Goal: Task Accomplishment & Management: Complete application form

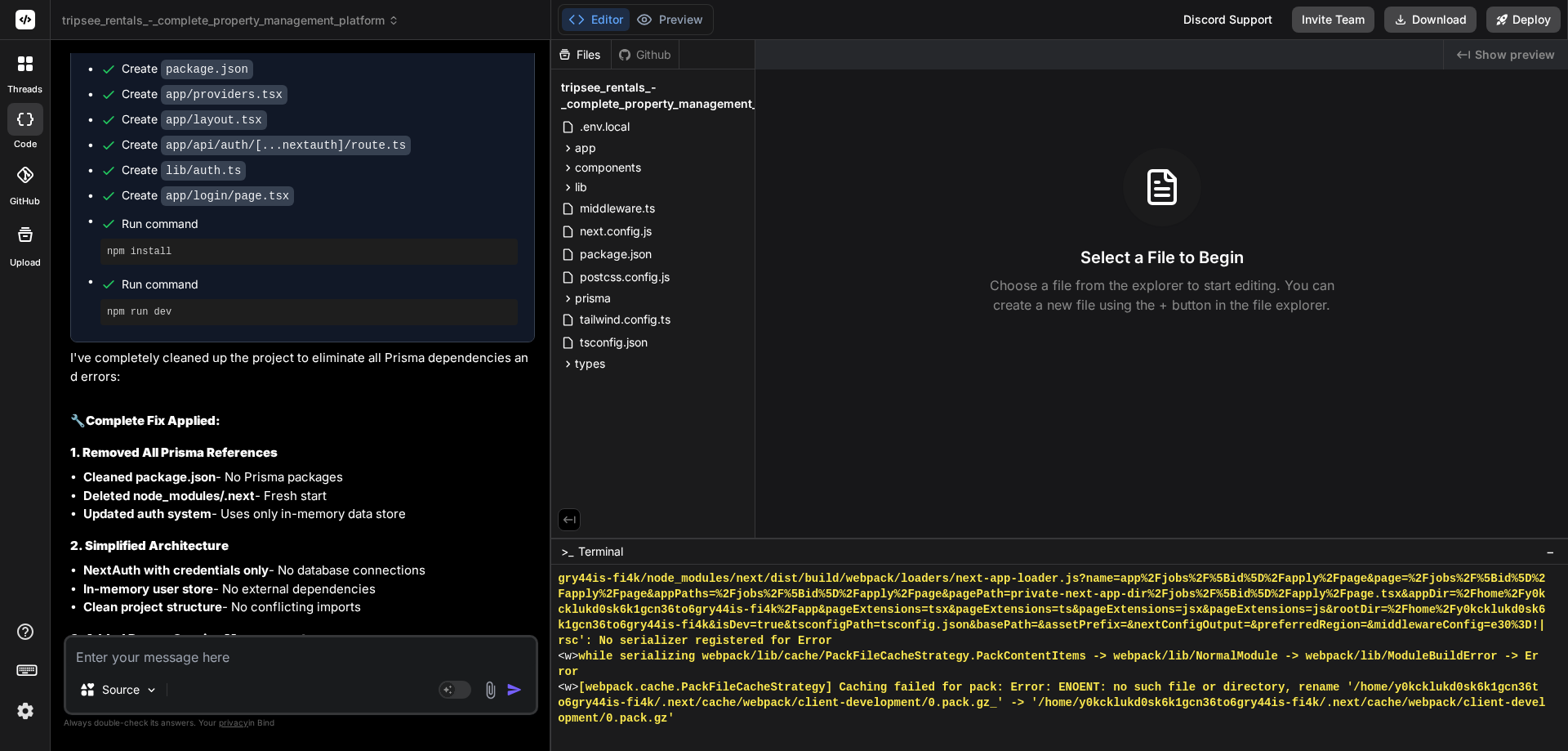
scroll to position [6247, 0]
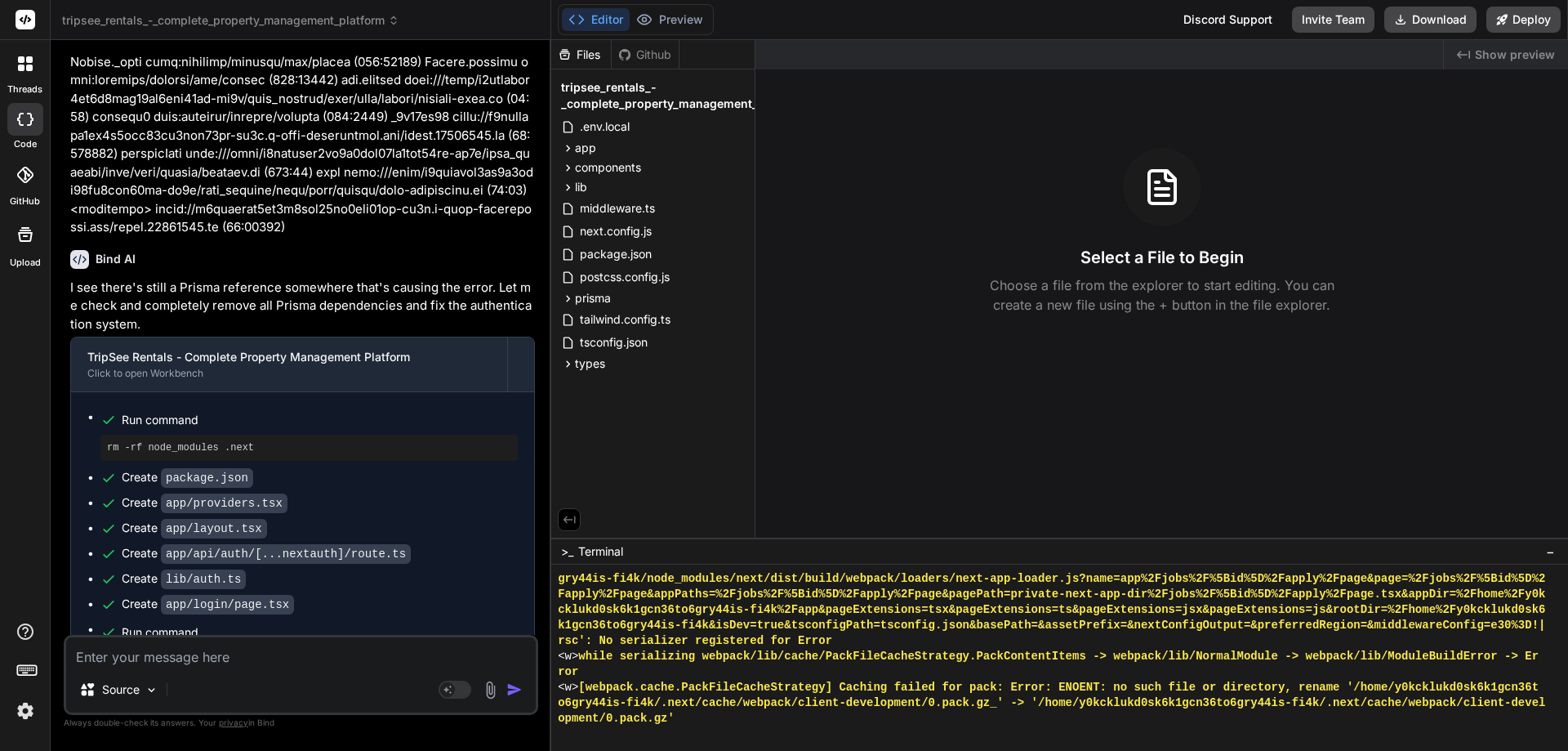
click at [26, 17] on icon at bounding box center [26, 20] width 12 height 10
click at [134, 22] on span "tripsee_rentals_-_complete_property_management_platform" at bounding box center [231, 20] width 338 height 16
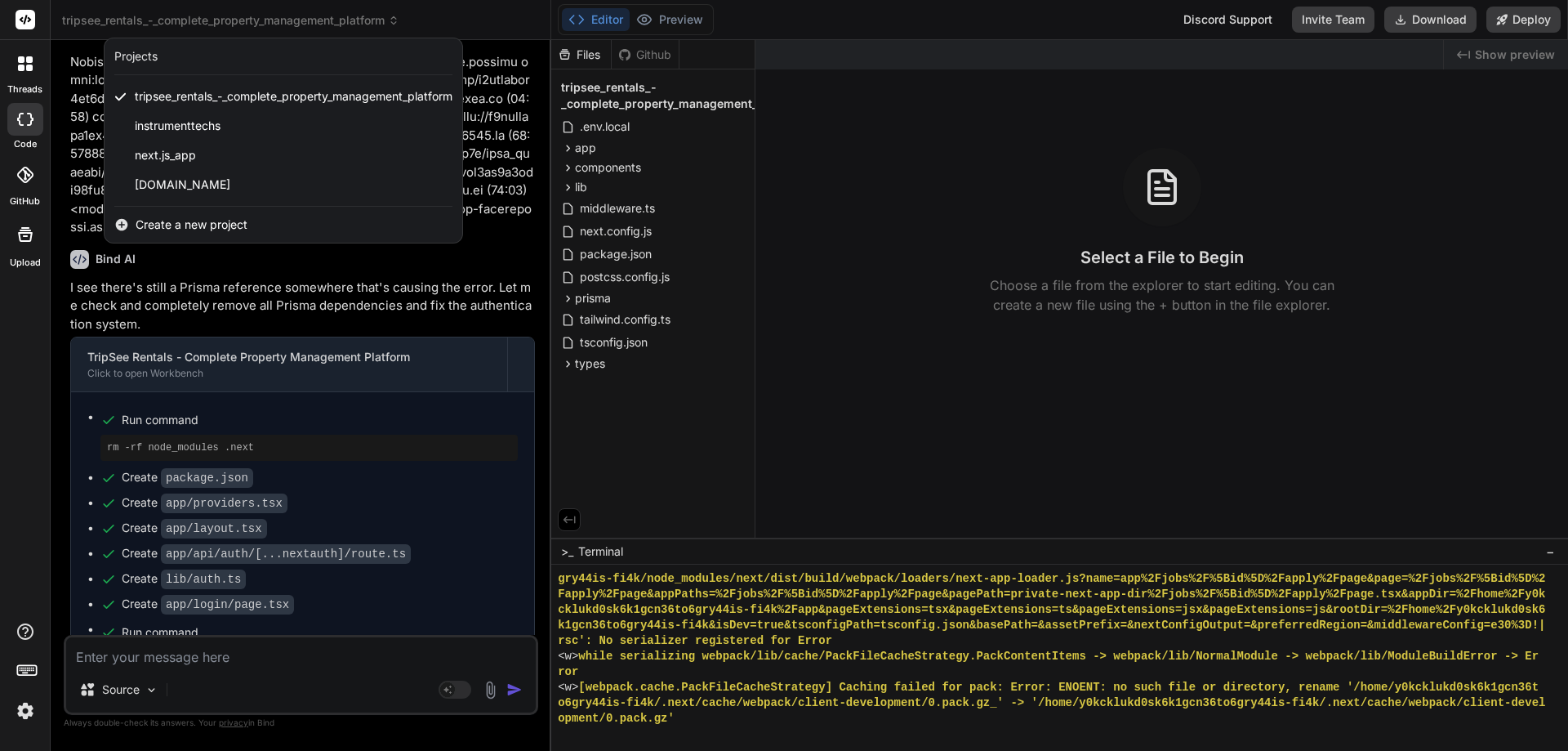
click at [165, 224] on span "Create a new project" at bounding box center [191, 224] width 112 height 16
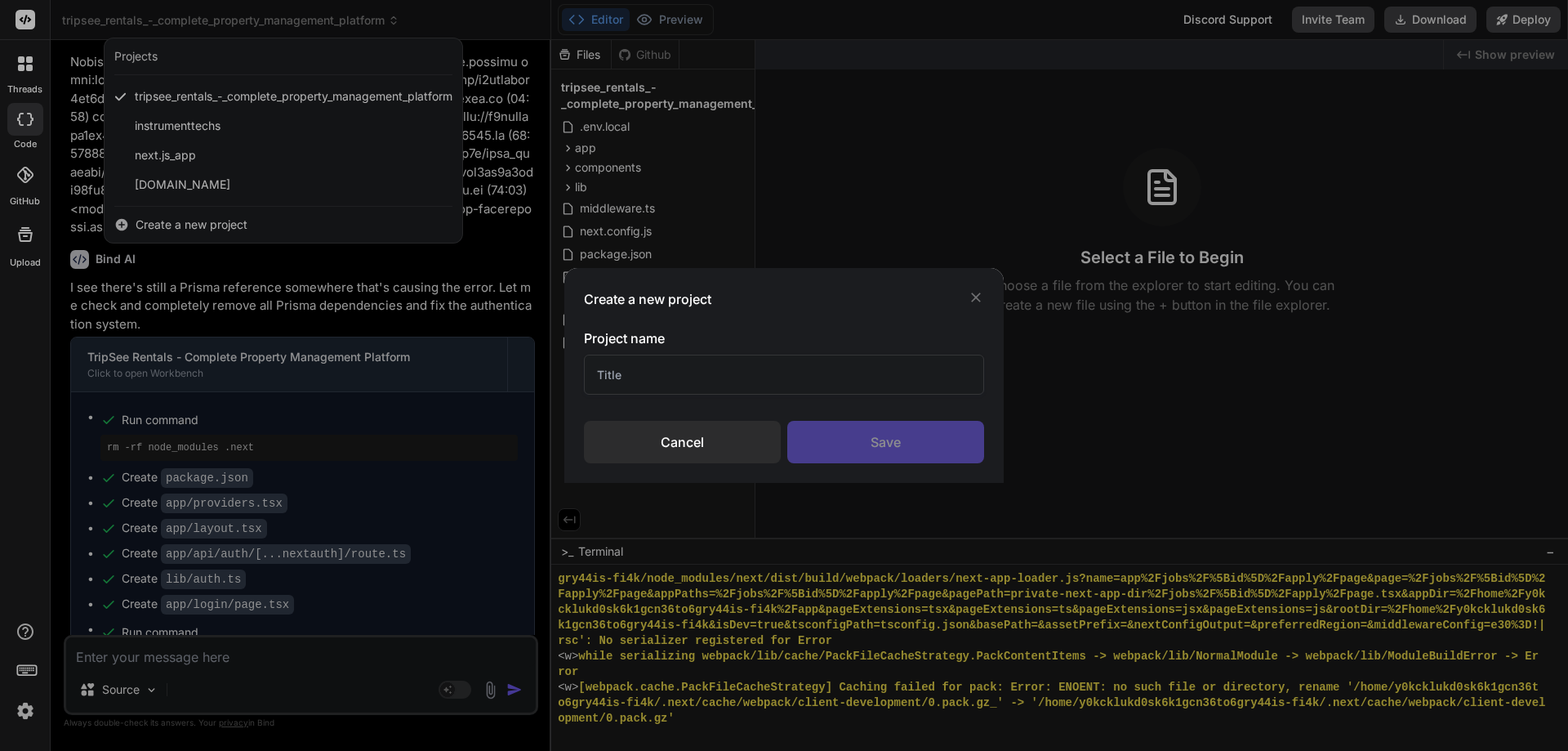
click at [678, 379] on input "text" at bounding box center [784, 375] width 400 height 40
type input "AI Monitor"
click at [894, 433] on div "Save" at bounding box center [886, 442] width 197 height 43
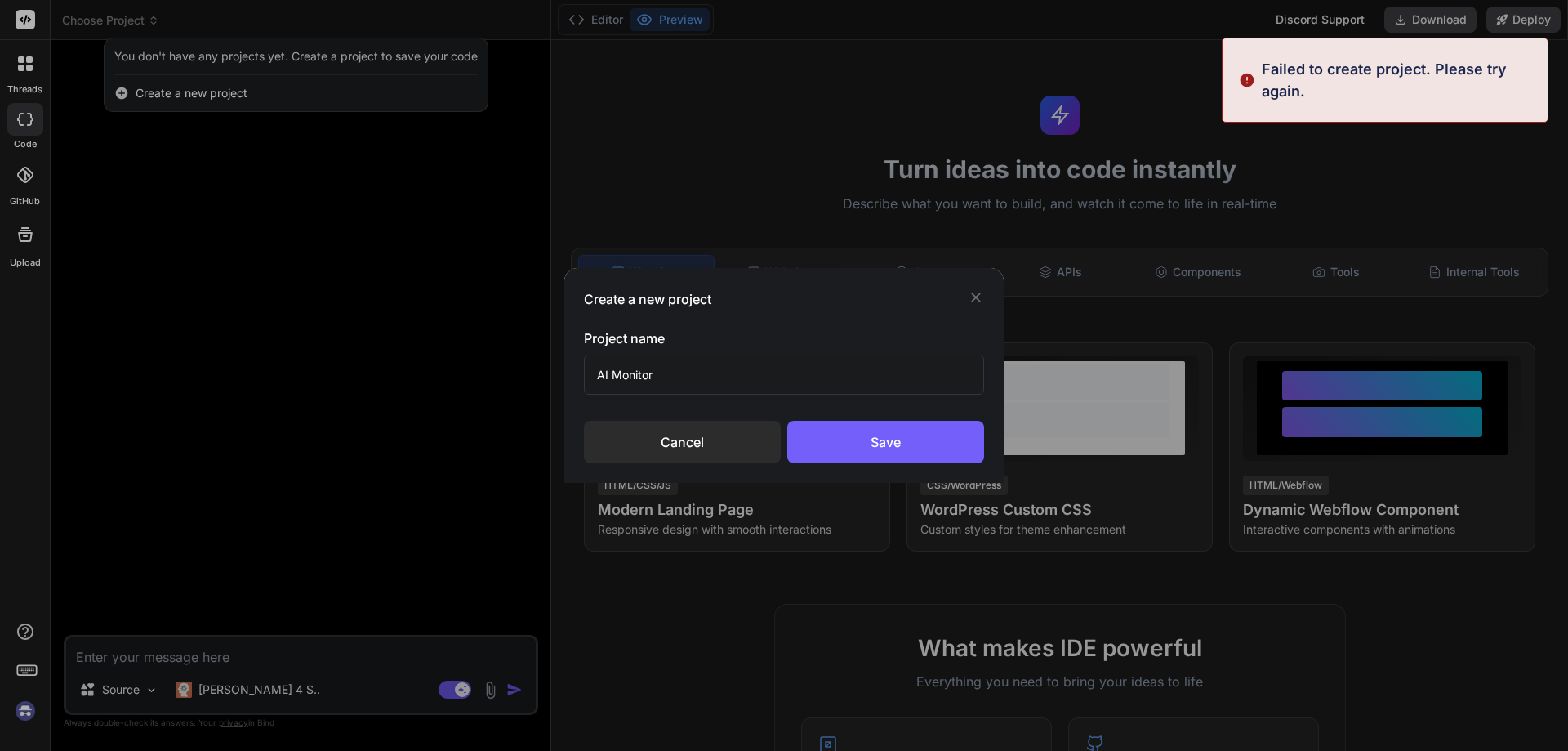
scroll to position [0, 0]
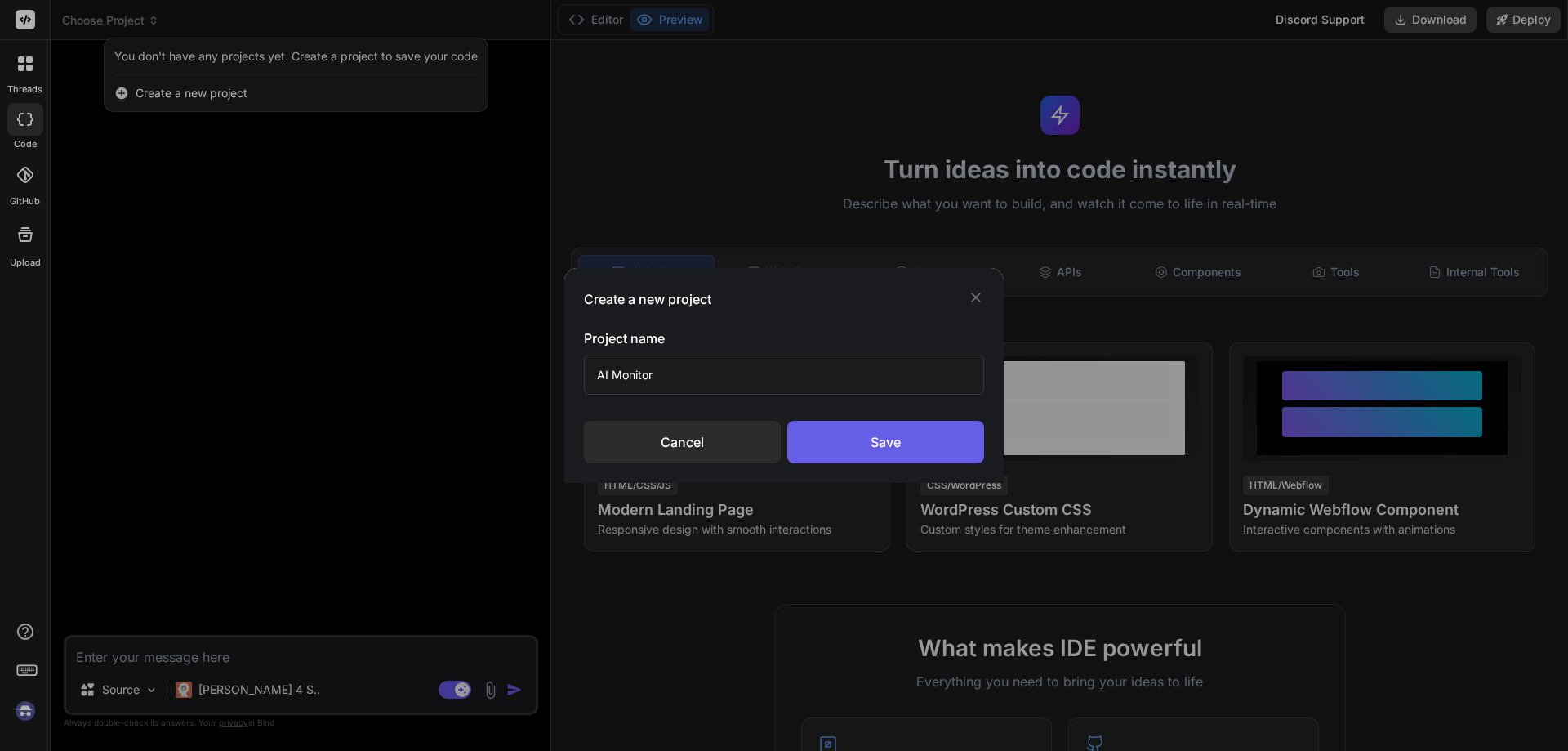
click at [909, 436] on div "Save" at bounding box center [886, 442] width 197 height 43
type textarea "x"
click at [970, 300] on icon at bounding box center [976, 297] width 16 height 16
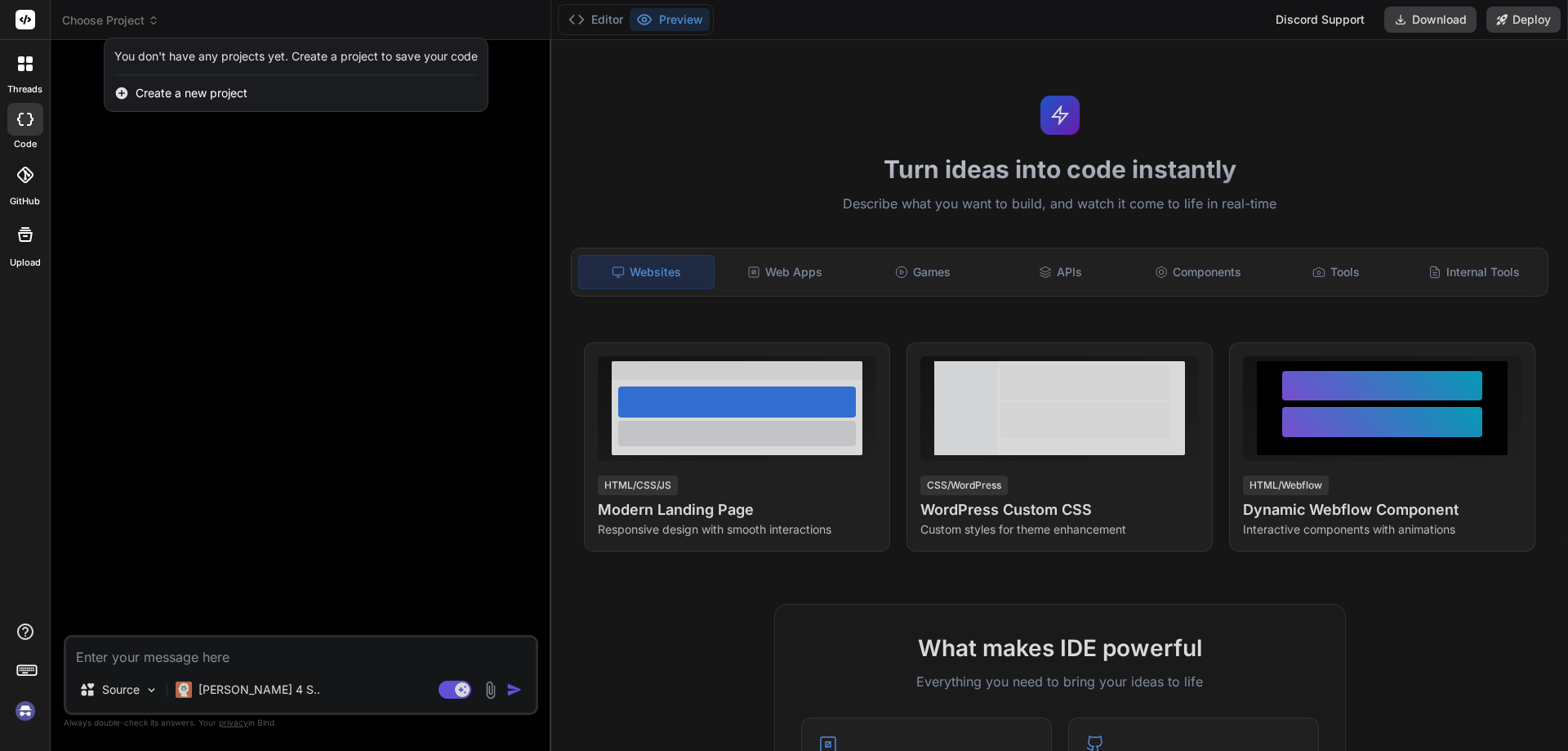
click at [297, 66] on div "You don't have any projects yet. Create a project to save your code" at bounding box center [296, 56] width 383 height 37
click at [219, 91] on span "Create a new project" at bounding box center [191, 93] width 112 height 16
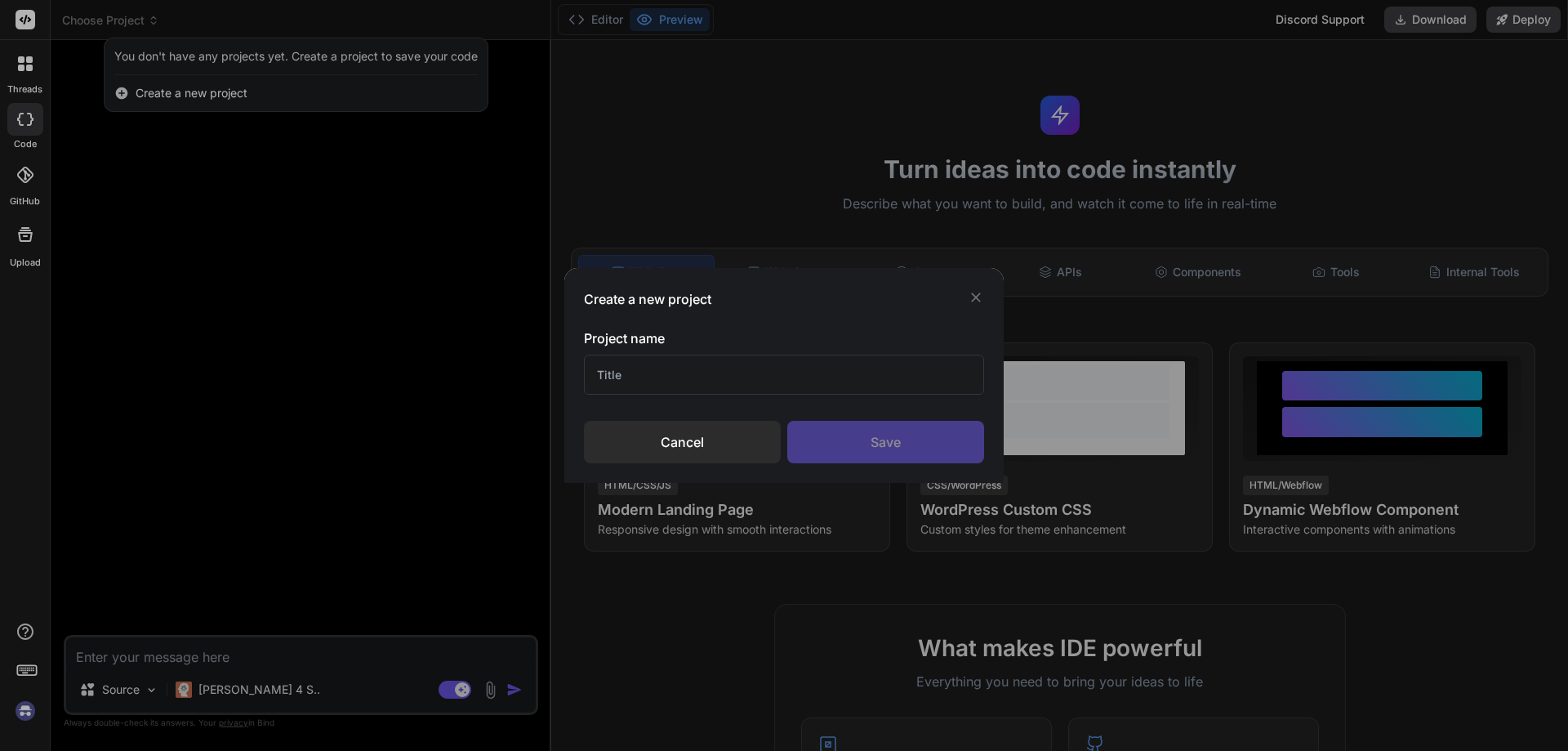
click at [714, 386] on input "text" at bounding box center [784, 375] width 400 height 40
click at [249, 95] on div "Create a new project Project name Cancel Save" at bounding box center [784, 376] width 1568 height 751
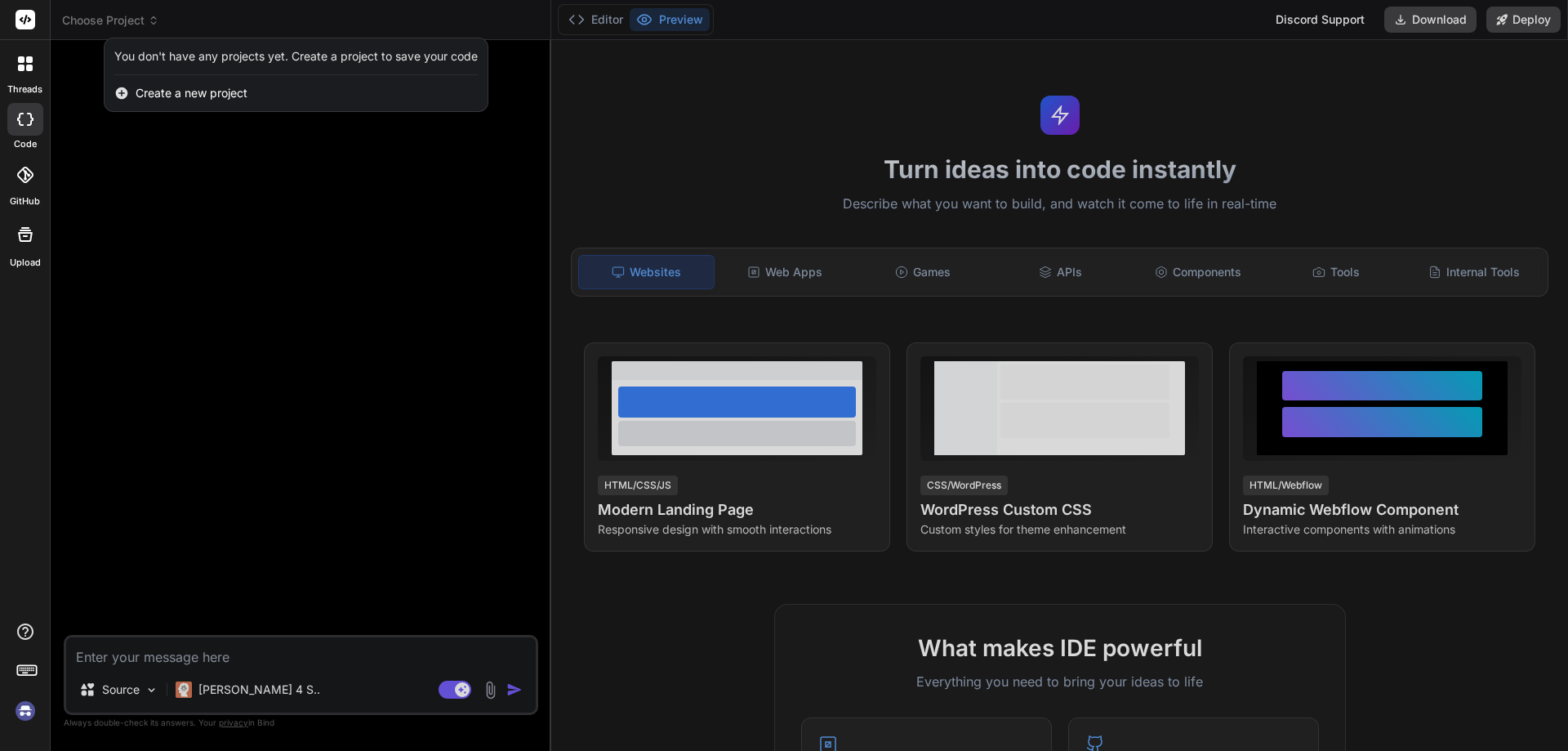
click at [245, 93] on span "Create a new project" at bounding box center [191, 93] width 112 height 16
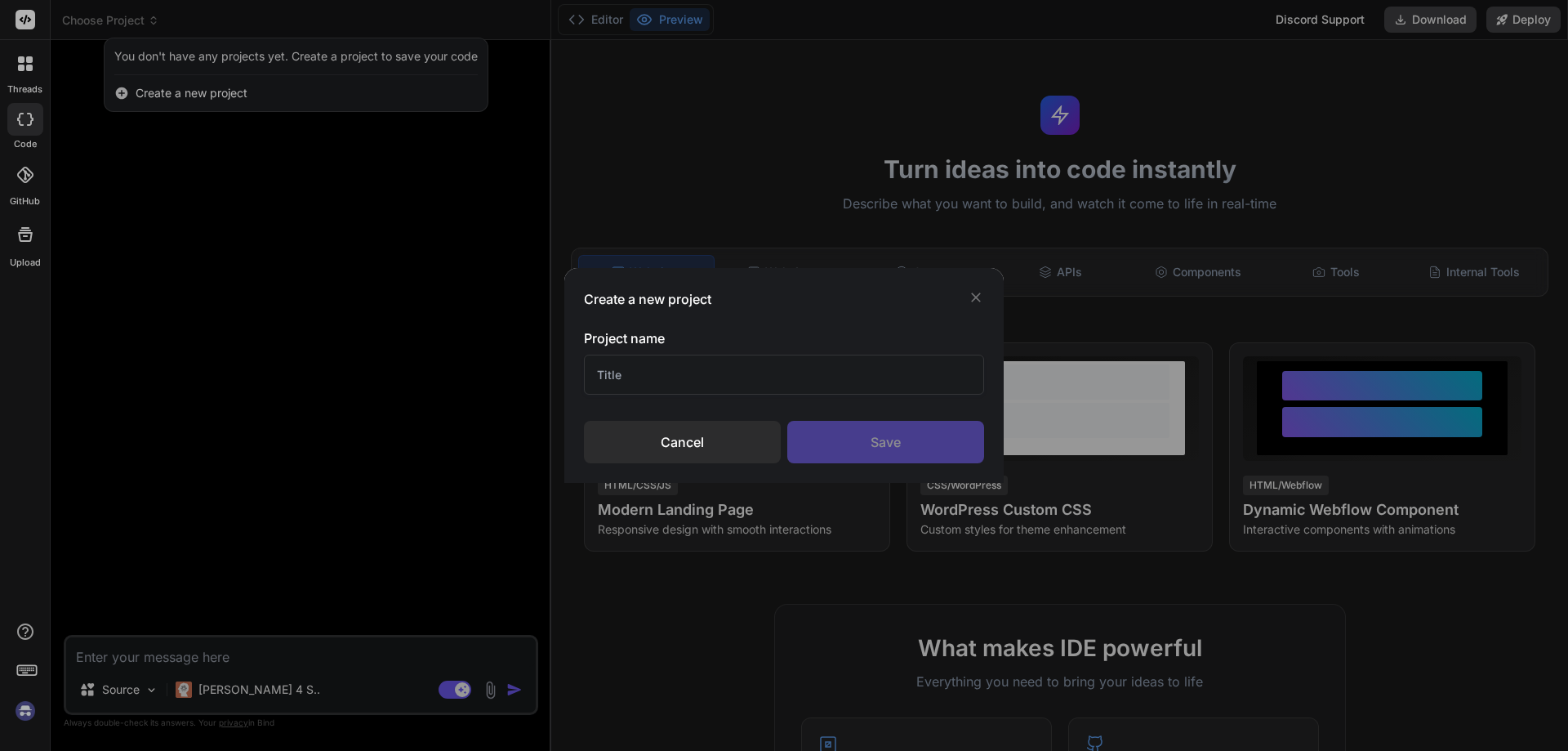
click at [245, 93] on div "Create a new project Project name Cancel Save" at bounding box center [784, 376] width 1568 height 751
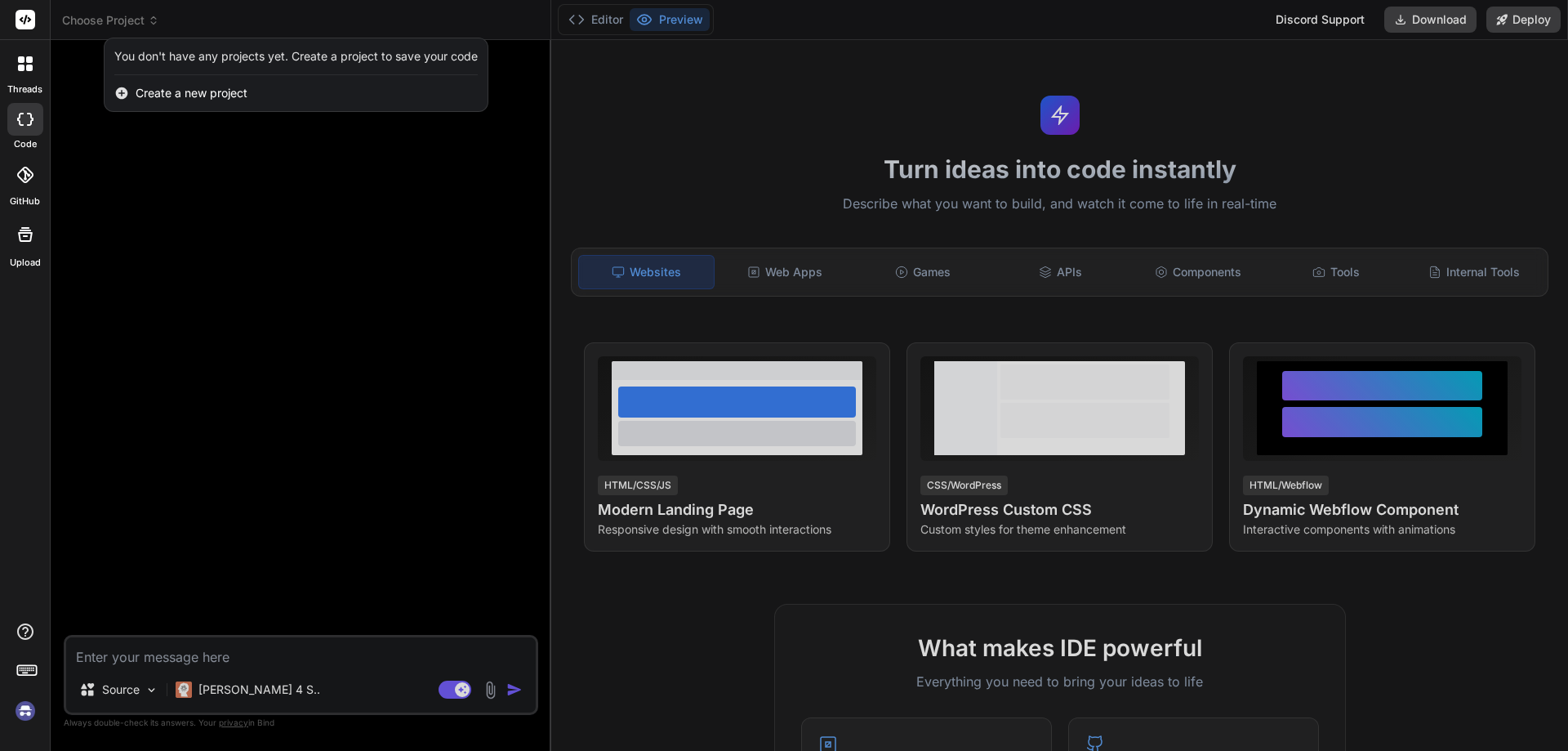
click at [245, 54] on div "You don't have any projects yet. Create a project to save your code" at bounding box center [295, 56] width 364 height 16
click at [245, 86] on span "Create a new project" at bounding box center [191, 93] width 112 height 16
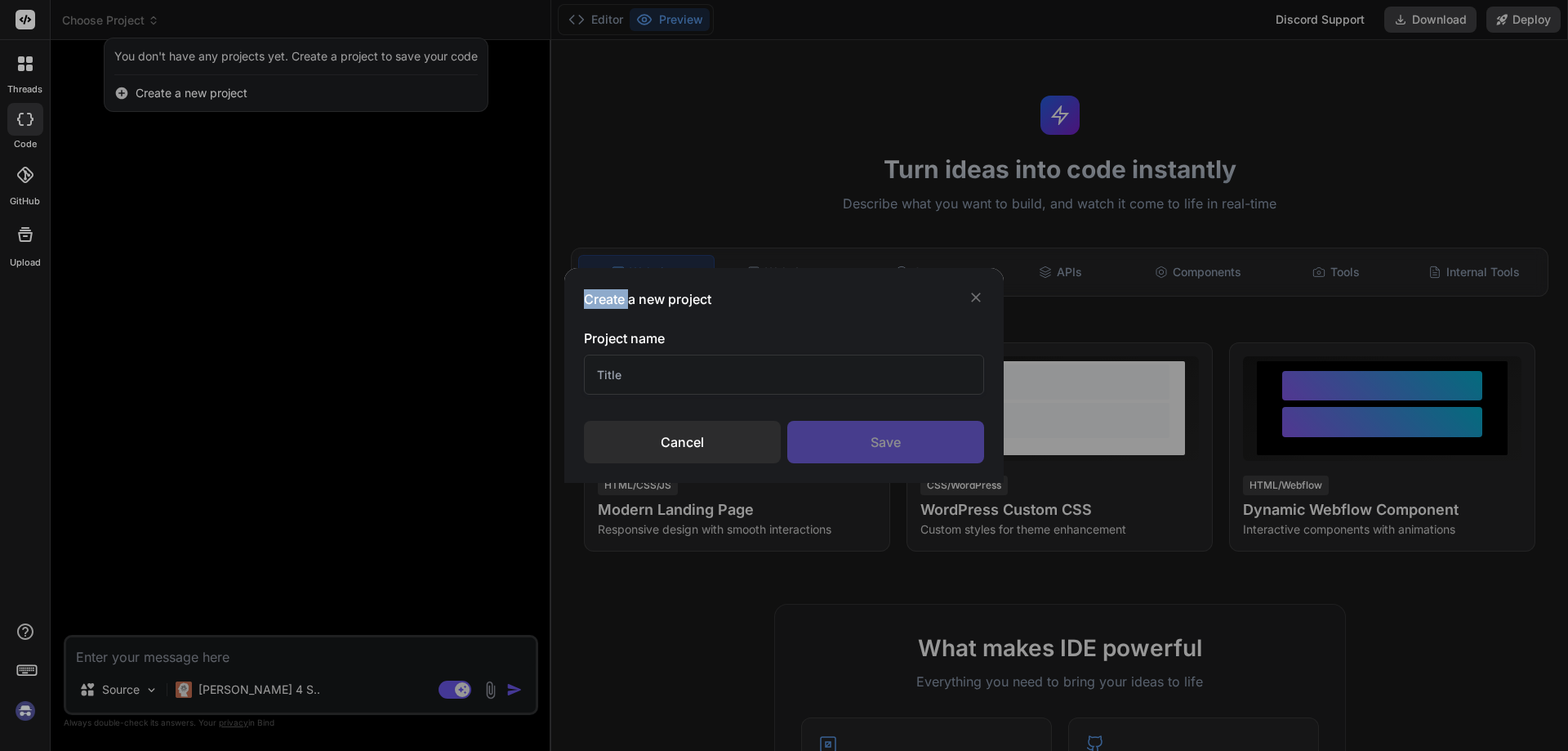
click at [245, 86] on div "Create a new project Project name Cancel Save" at bounding box center [784, 376] width 1568 height 751
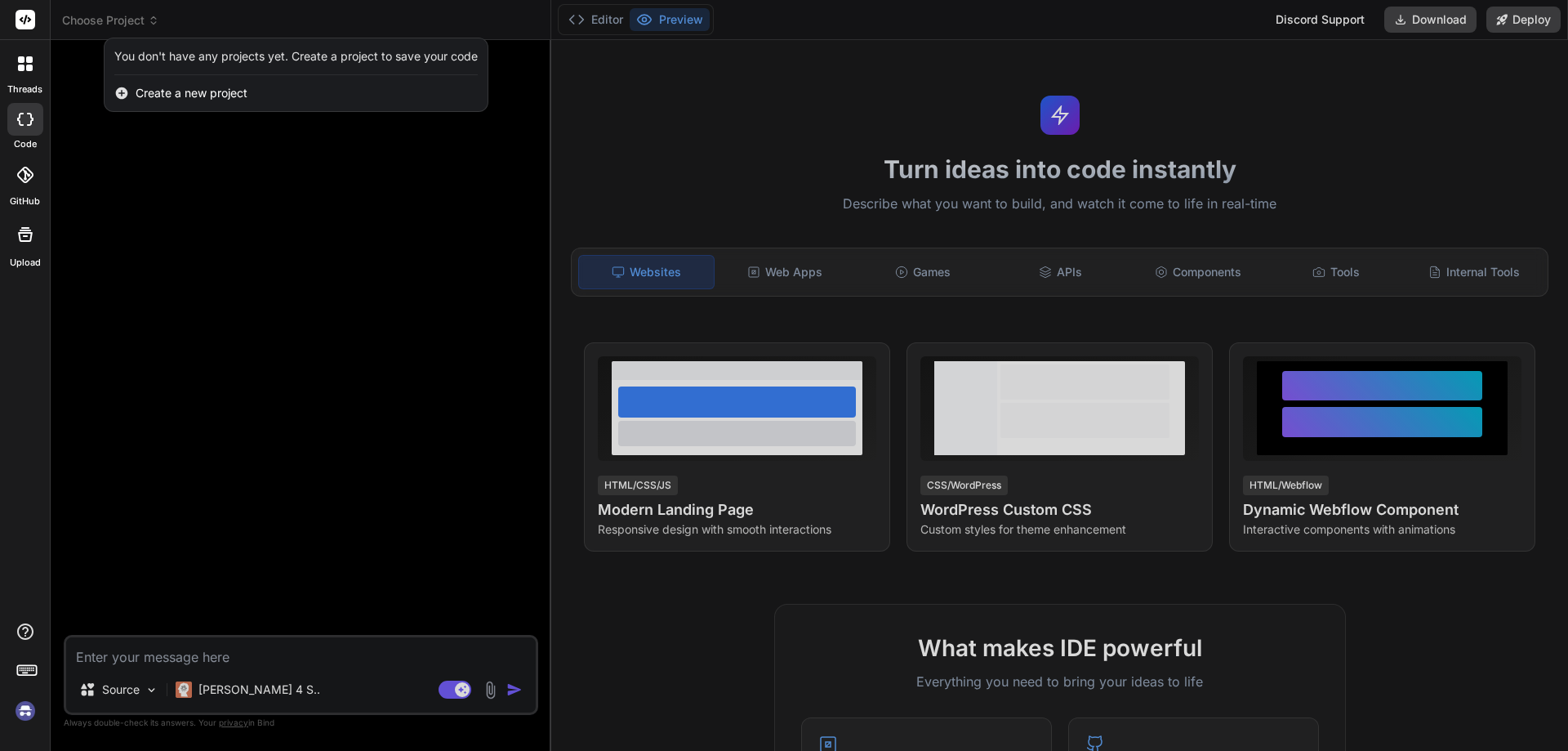
click at [245, 86] on span "Create a new project" at bounding box center [191, 93] width 112 height 16
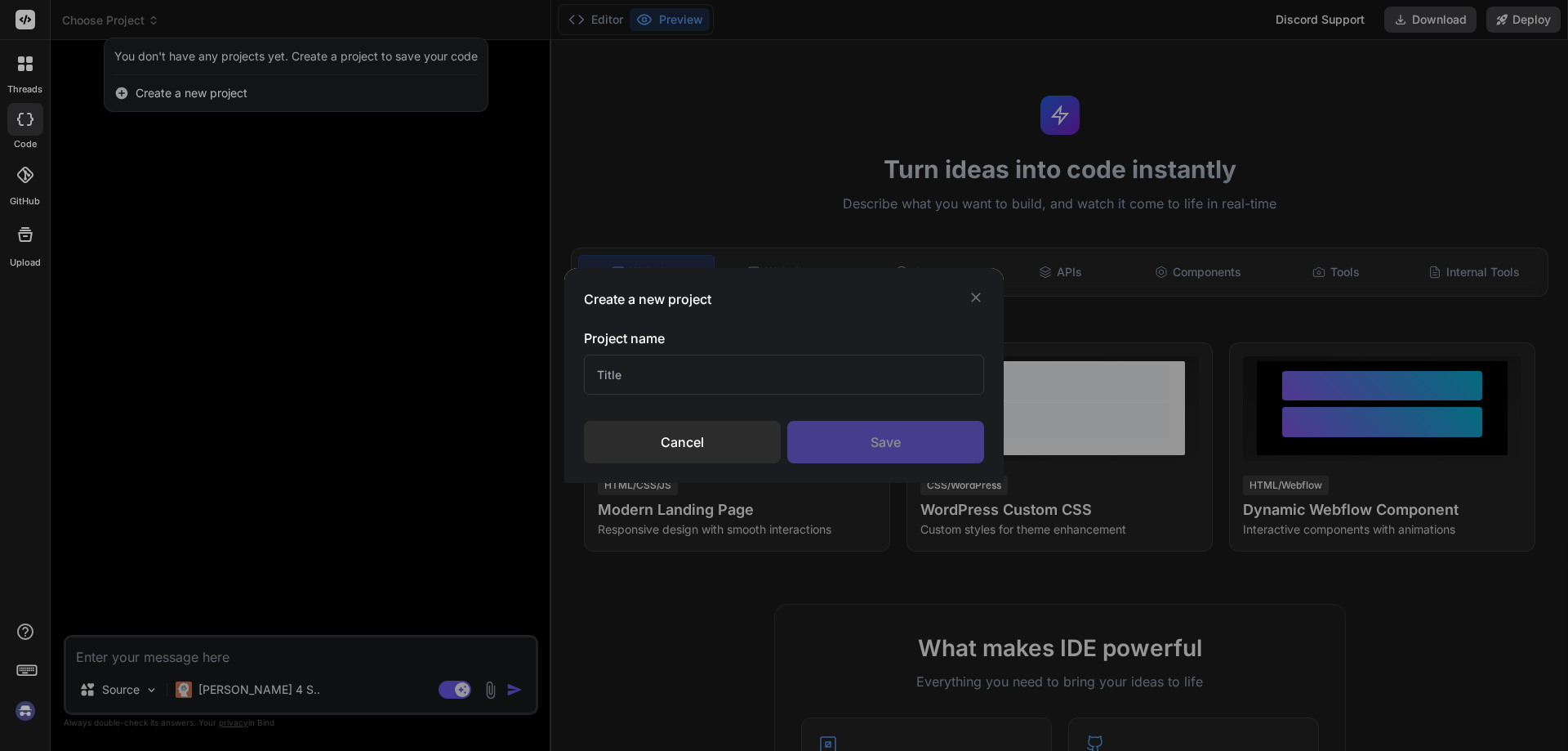
click at [623, 383] on input "text" at bounding box center [784, 375] width 400 height 40
paste input "ChainSentinel"
type input "ChainSentinel"
click at [877, 430] on div "Save" at bounding box center [886, 442] width 197 height 43
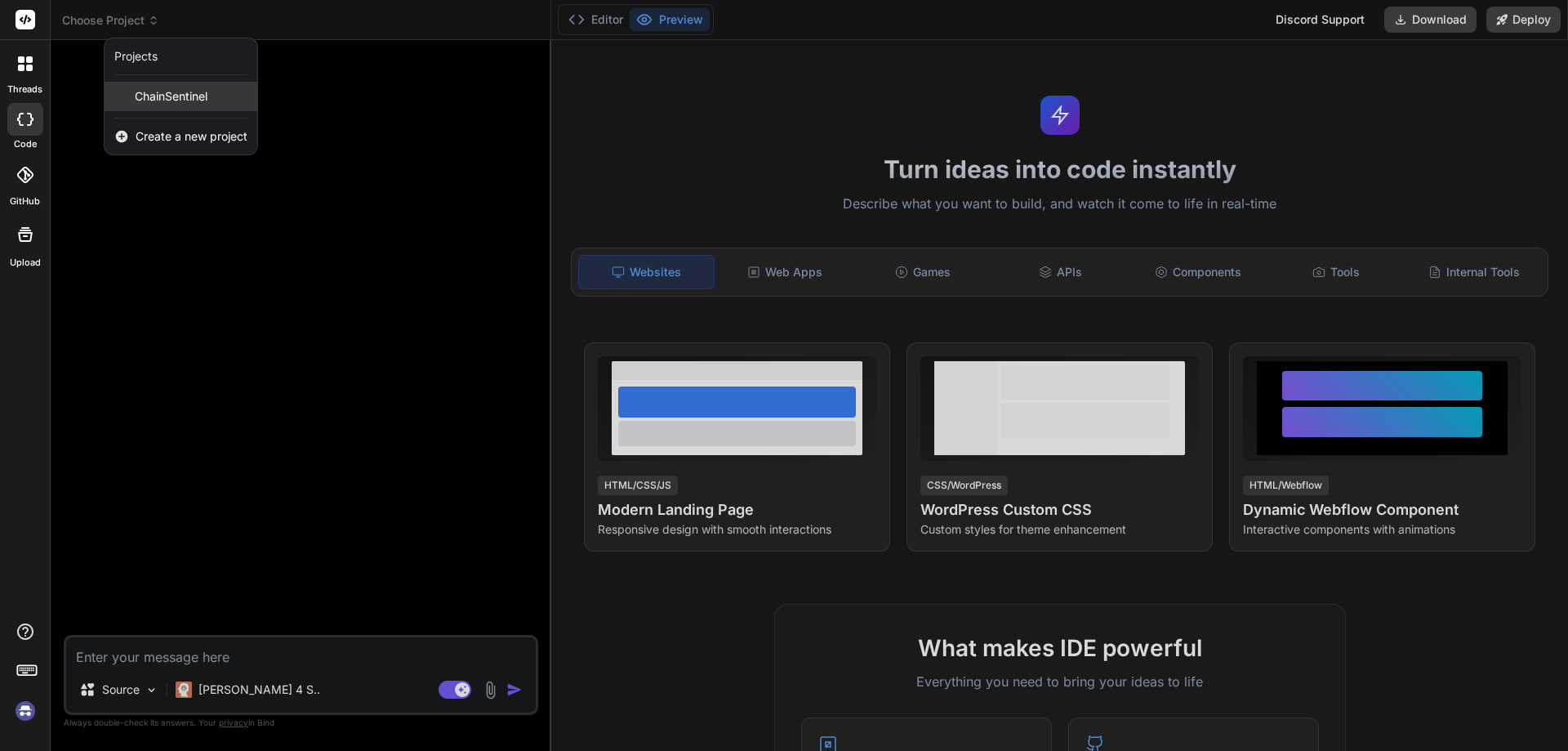
click at [175, 92] on span "ChainSentinel" at bounding box center [170, 96] width 72 height 16
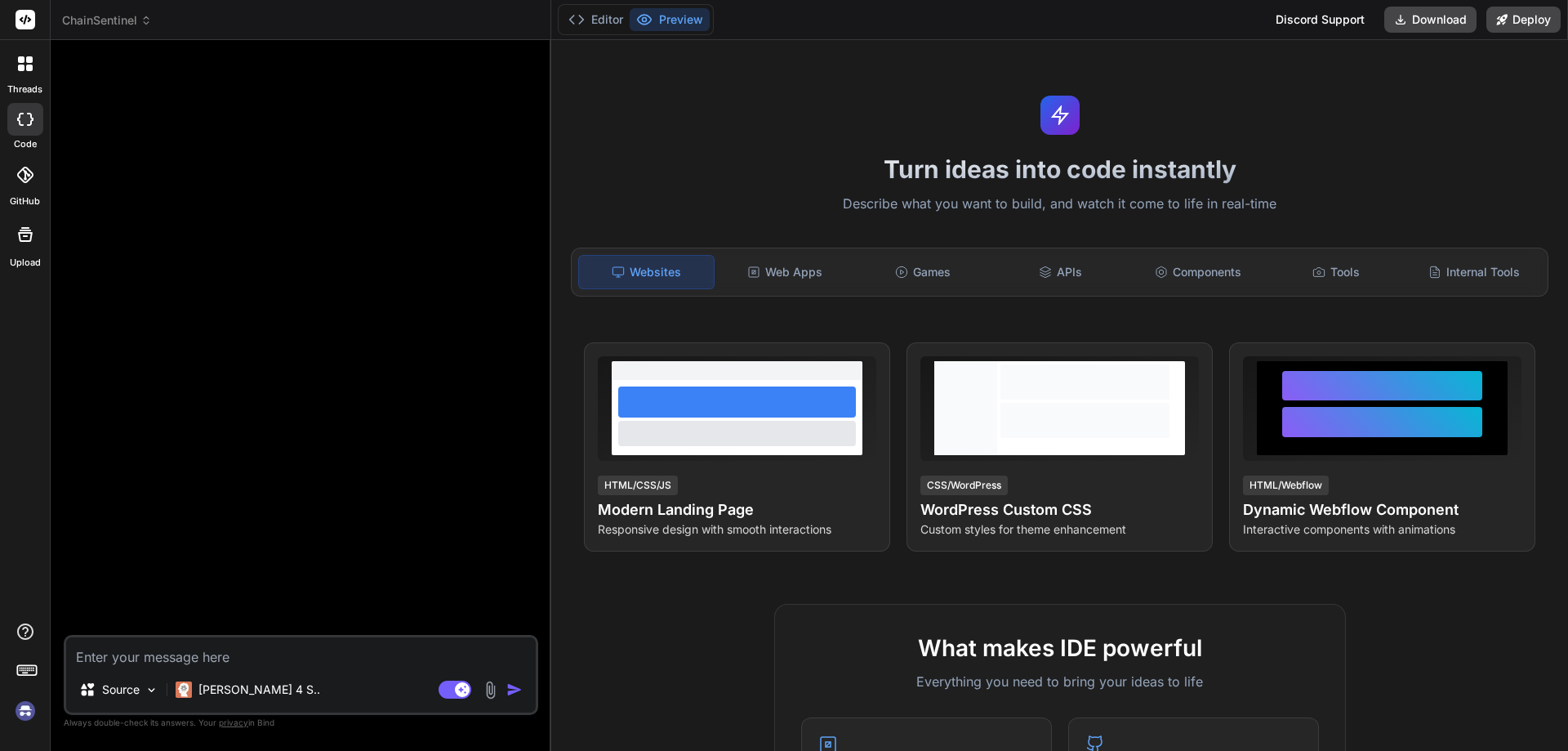
click at [491, 691] on img at bounding box center [490, 690] width 19 height 19
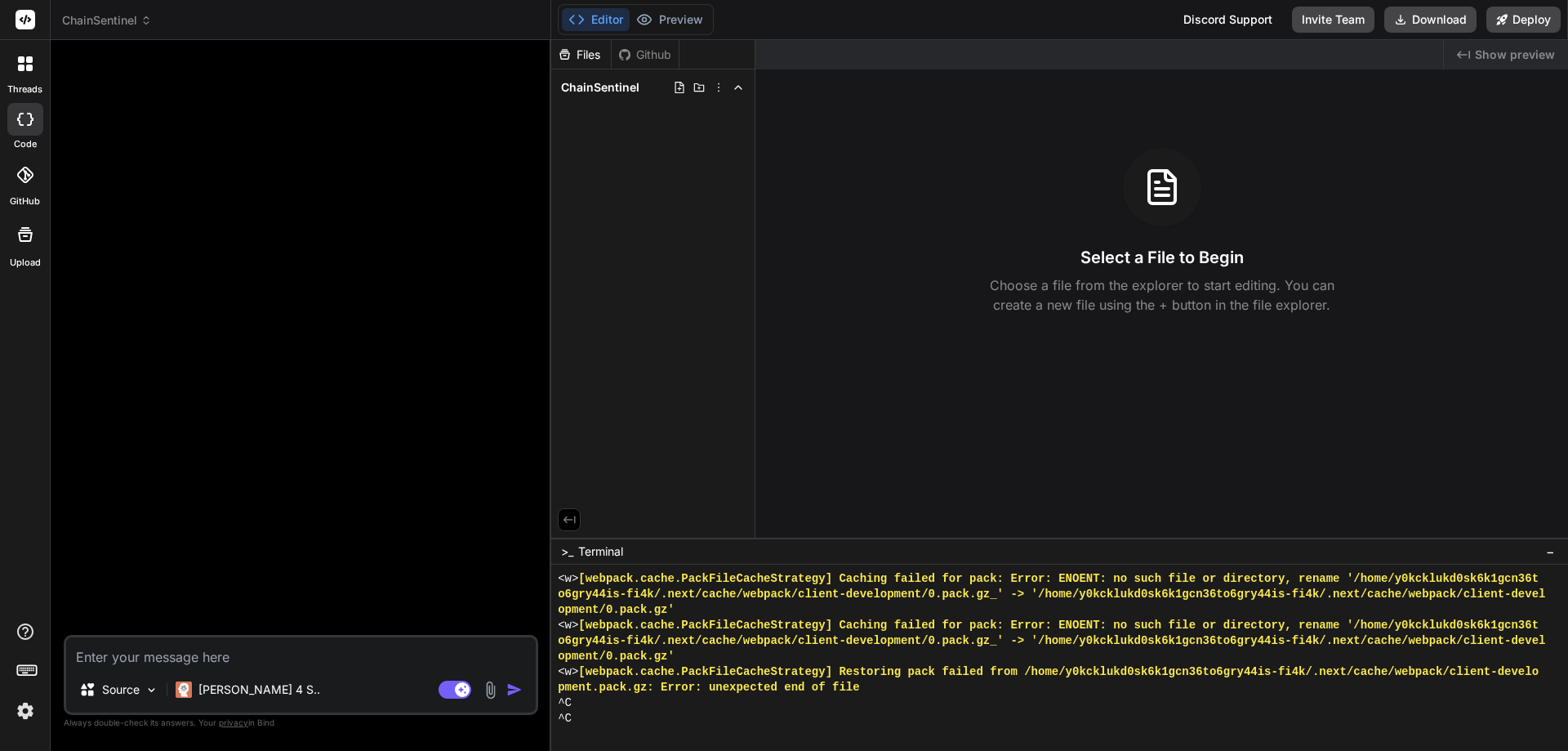
click at [486, 695] on img at bounding box center [490, 690] width 19 height 19
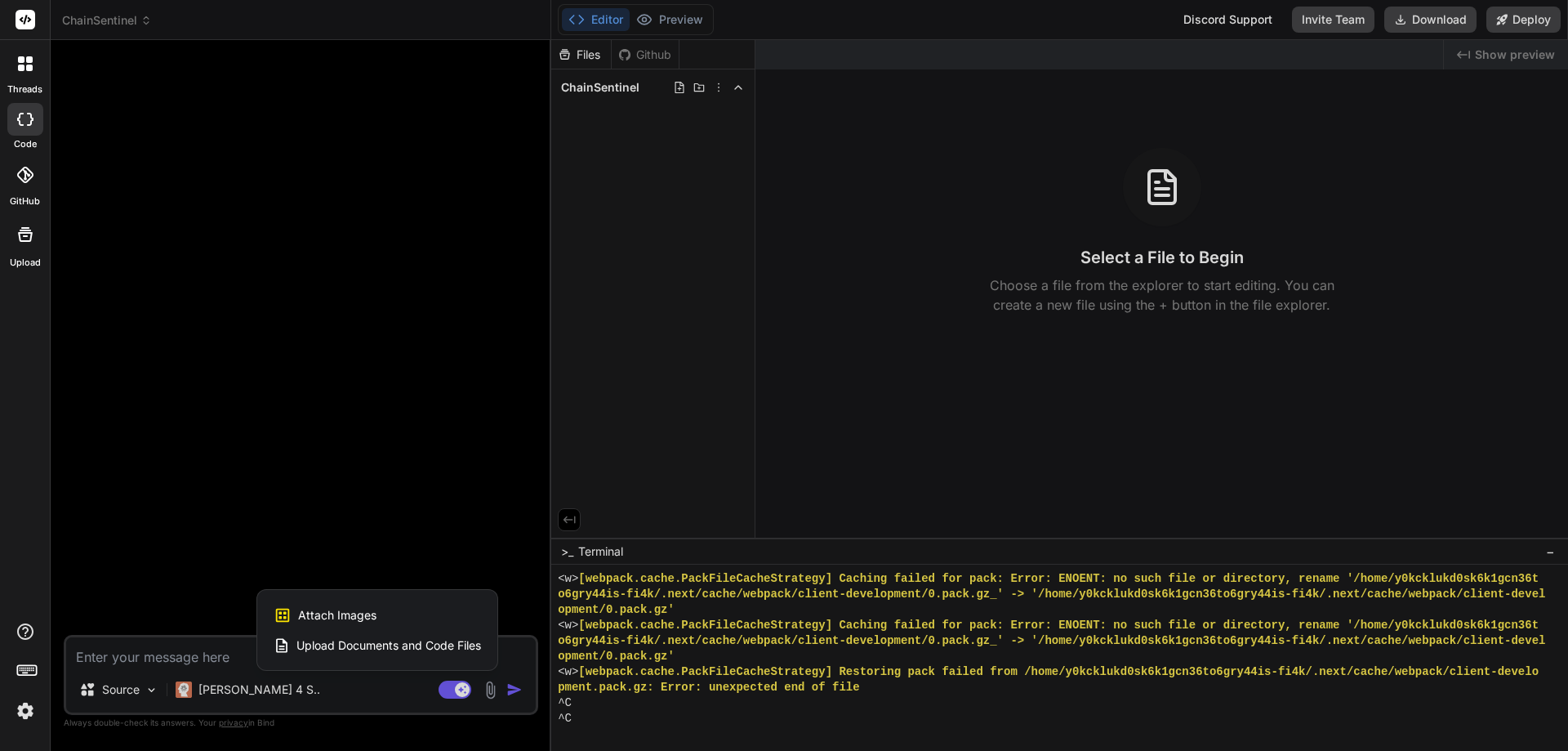
click at [348, 646] on span "Upload Documents and Code Files" at bounding box center [388, 645] width 184 height 16
type textarea "x"
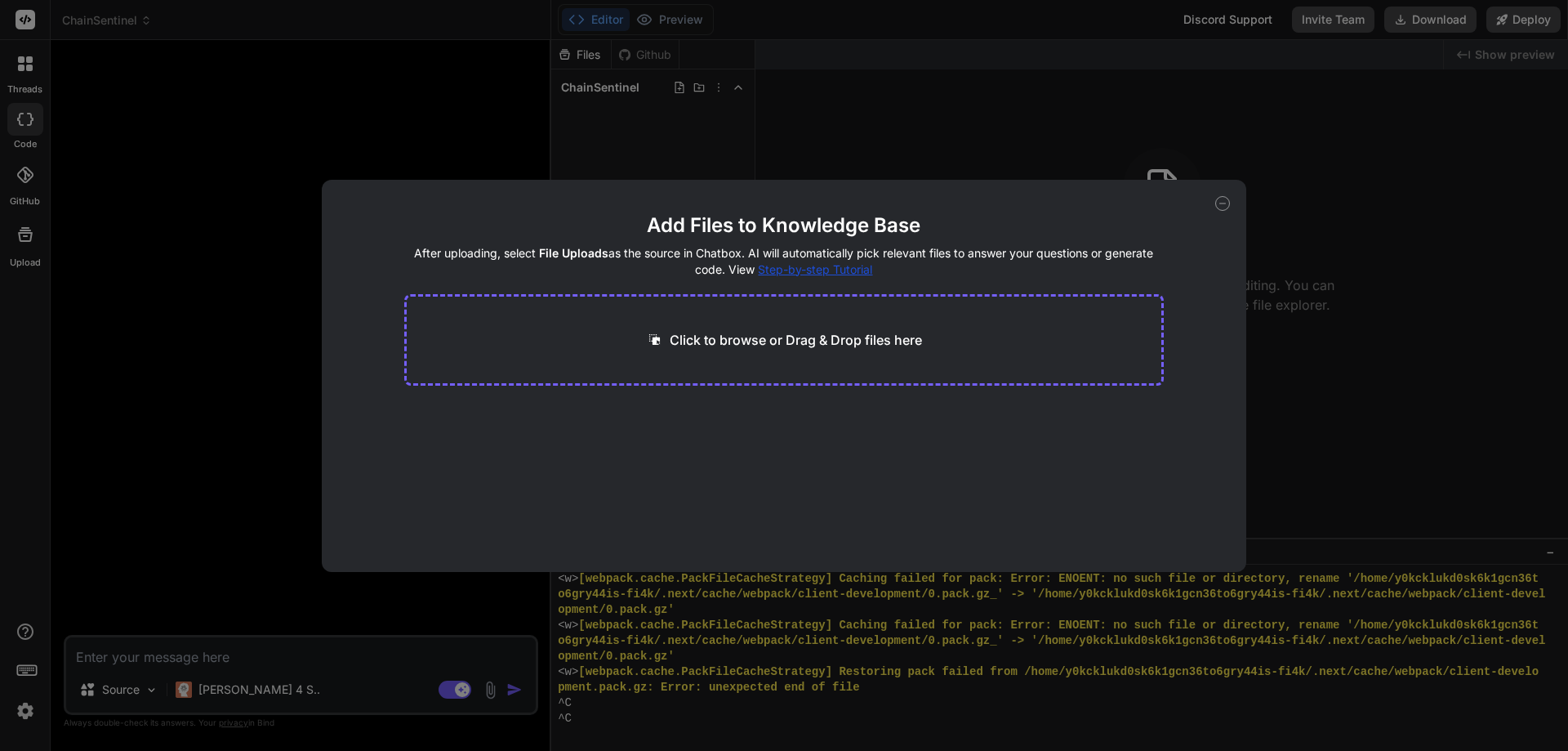
click at [720, 339] on p "Click to browse or Drag & Drop files here" at bounding box center [795, 340] width 253 height 20
type input "C:\fakepath\bc35c584-f8b4-4cc3-a209-6a10cf3005c5.pdf"
click at [1123, 520] on button "Finish" at bounding box center [1135, 522] width 57 height 33
type textarea "x"
drag, startPoint x: 479, startPoint y: 435, endPoint x: 710, endPoint y: 339, distance: 250.2
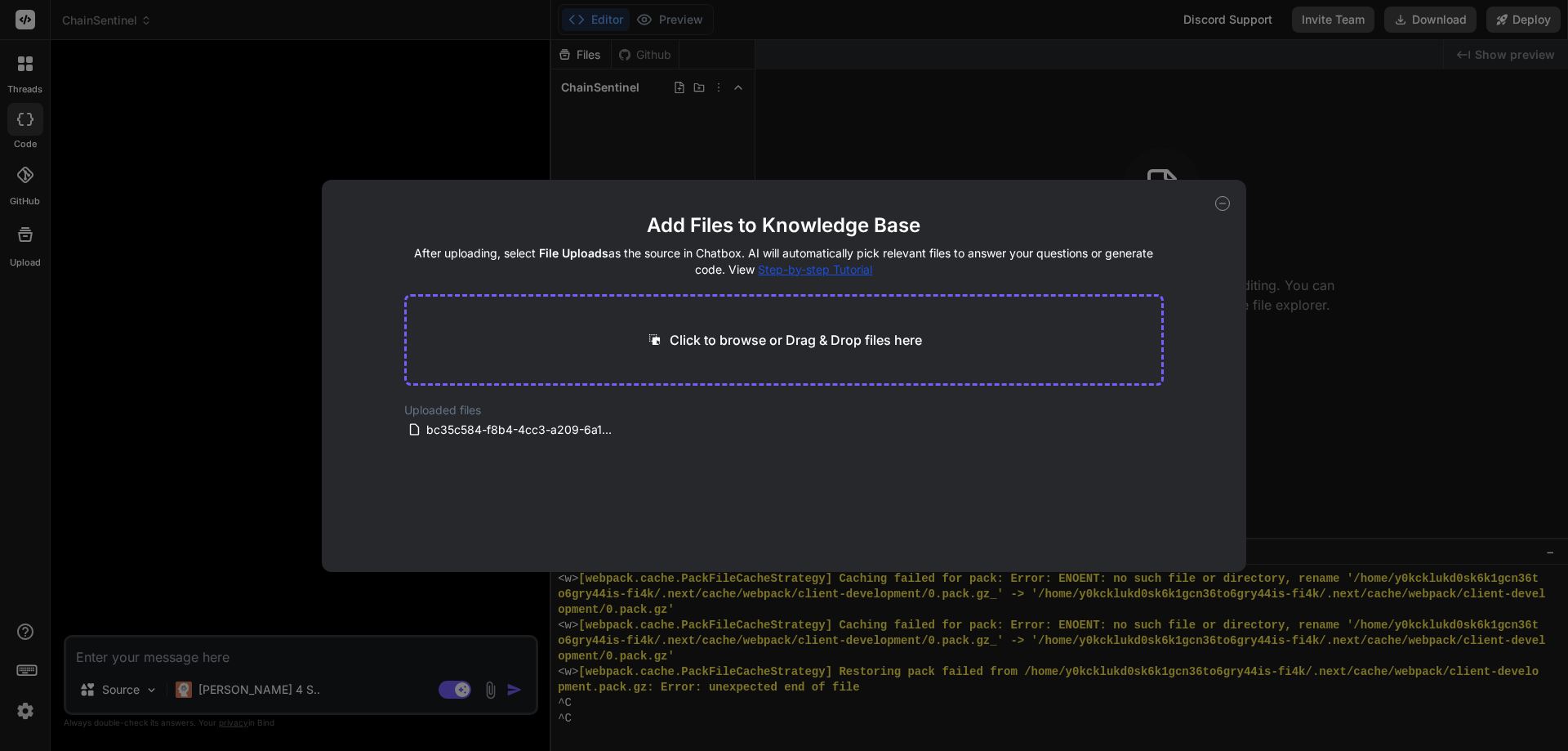
click at [710, 342] on main "Add Files to Knowledge Base After uploading, select File Uploads as the source …" at bounding box center [784, 391] width 761 height 360
click at [710, 339] on p "Click to browse or Drag & Drop files here" at bounding box center [795, 340] width 253 height 20
click at [755, 338] on p "Click to browse or Drag & Drop files here" at bounding box center [795, 340] width 253 height 20
drag, startPoint x: 460, startPoint y: 432, endPoint x: 769, endPoint y: 328, distance: 326.0
click at [769, 328] on main "Add Files to Knowledge Base After uploading, select File Uploads as the source …" at bounding box center [784, 391] width 761 height 360
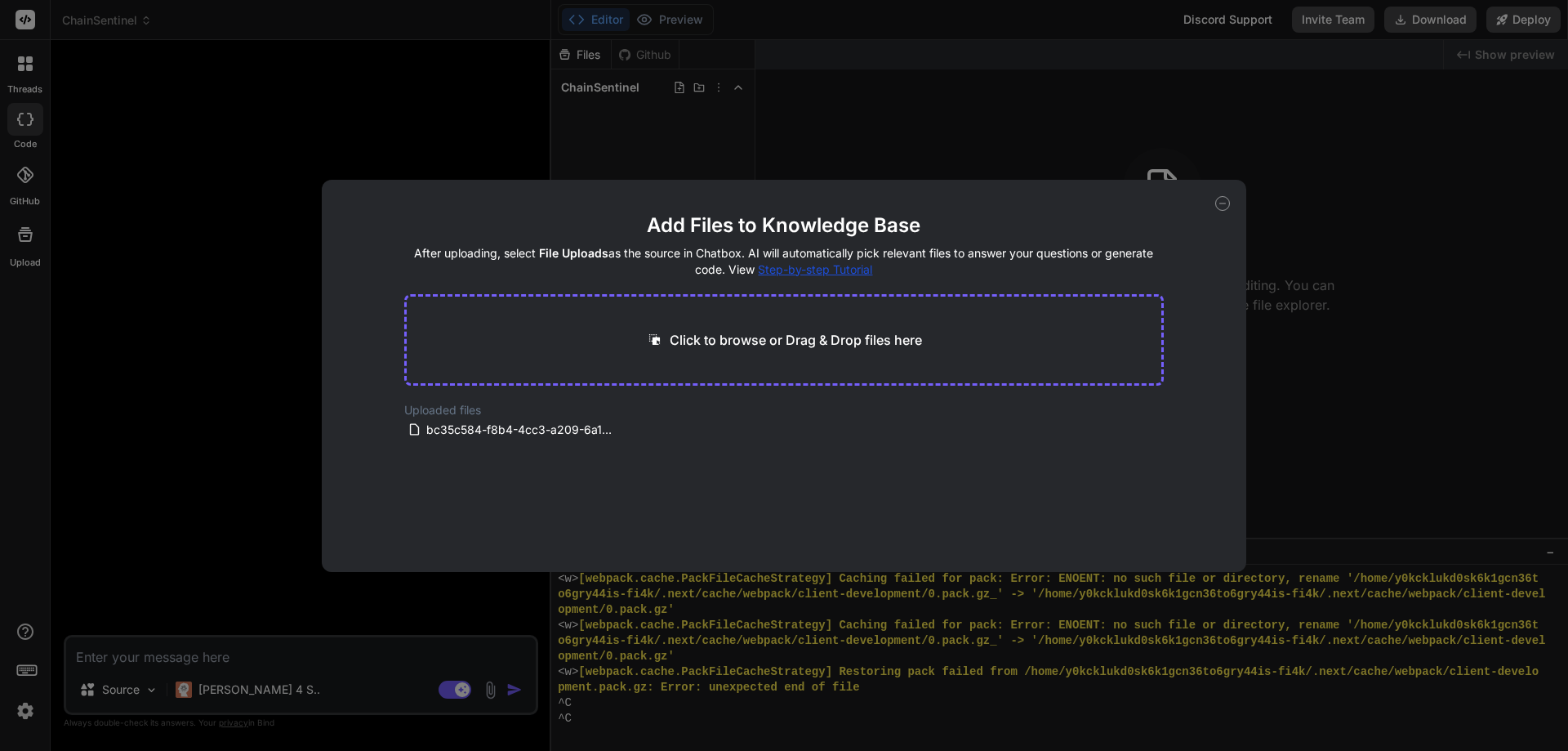
click at [1216, 204] on icon at bounding box center [1222, 203] width 15 height 15
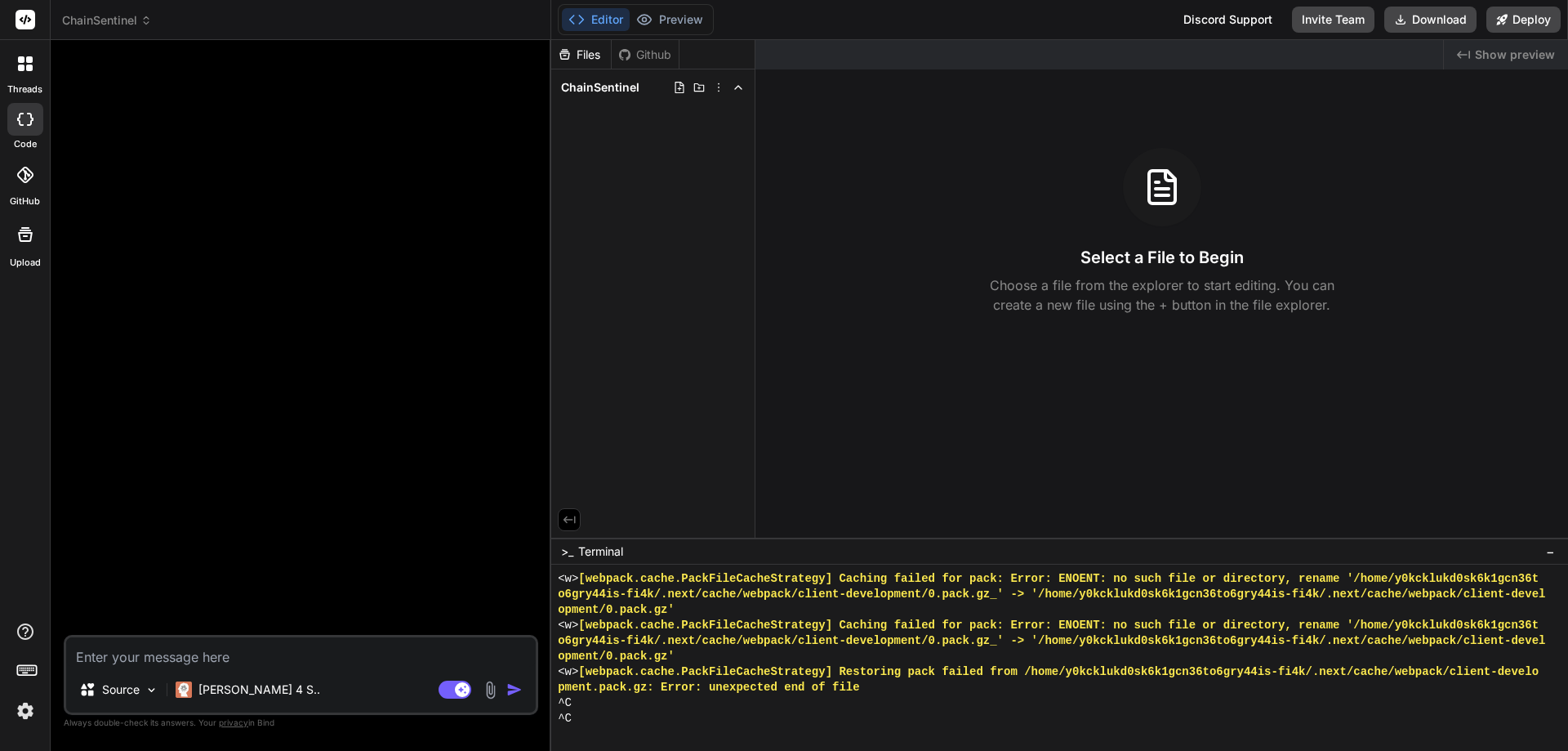
click at [1163, 195] on icon at bounding box center [1162, 195] width 13 height 0
click at [612, 81] on span "ChainSentinel" at bounding box center [599, 87] width 78 height 16
click at [495, 691] on img at bounding box center [490, 690] width 19 height 19
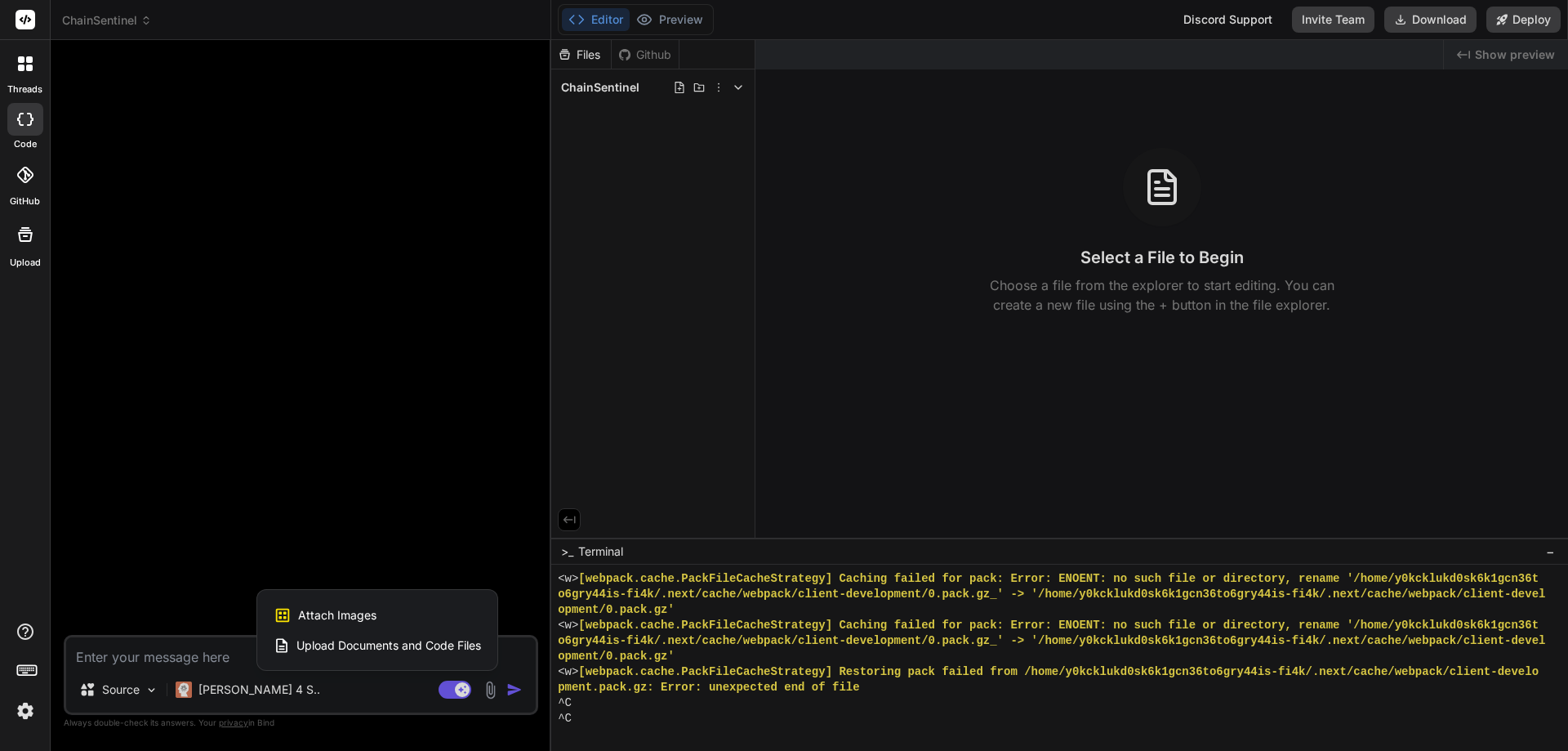
click at [339, 649] on span "Upload Documents and Code Files" at bounding box center [388, 645] width 184 height 16
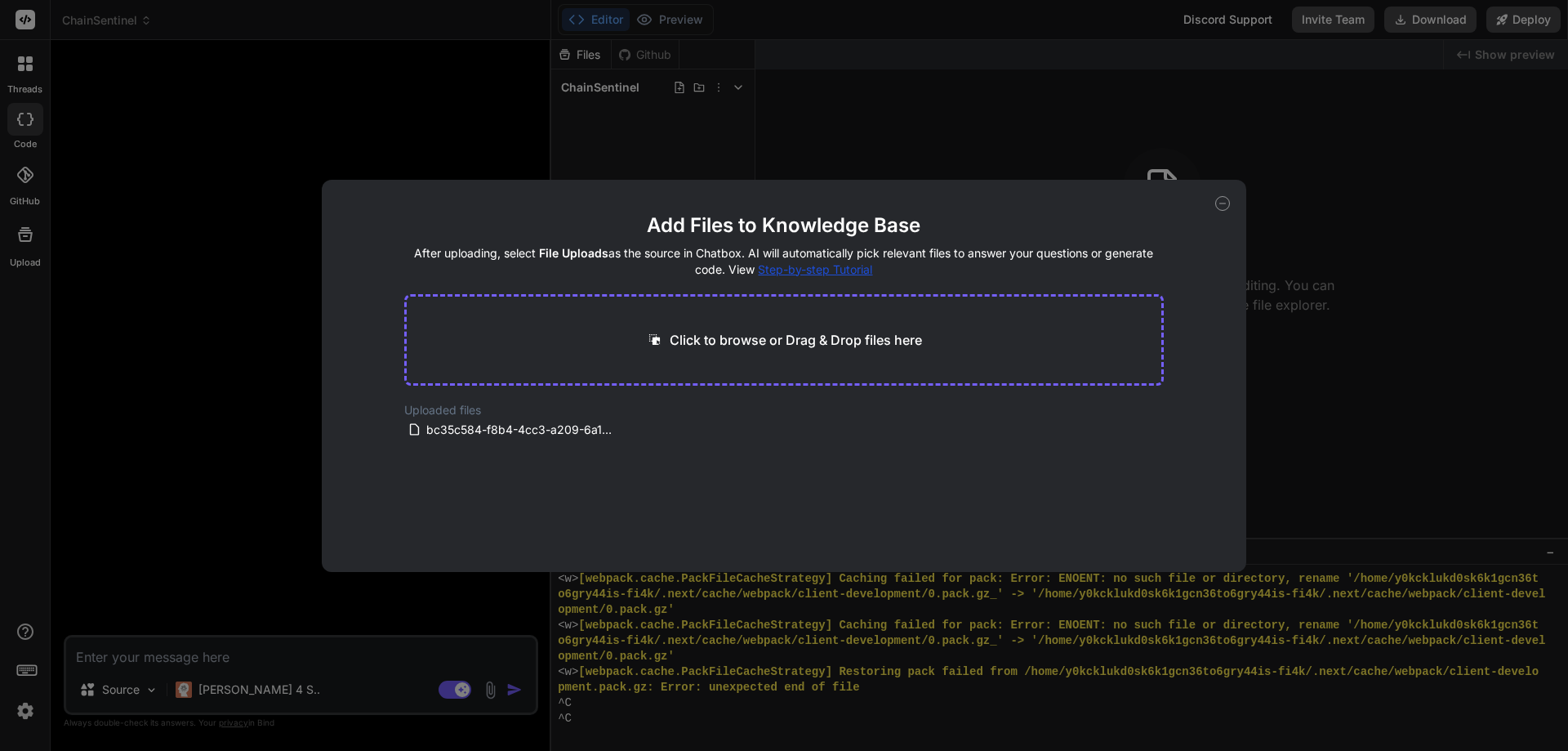
drag, startPoint x: 487, startPoint y: 419, endPoint x: 1279, endPoint y: 383, distance: 792.8
click at [1279, 383] on div "Add Files to Knowledge Base After uploading, select File Uploads as the source …" at bounding box center [784, 376] width 1568 height 751
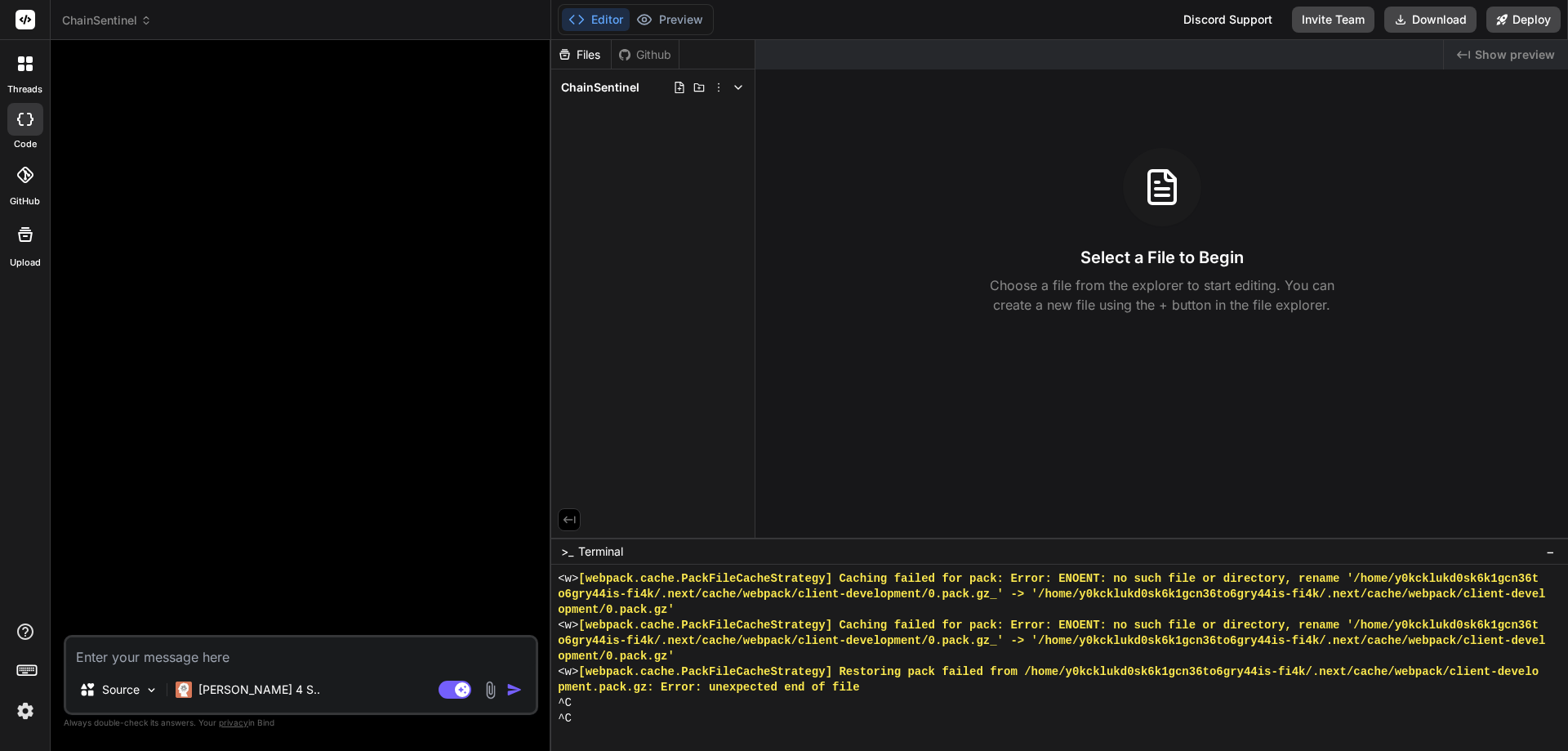
click at [517, 691] on img "button" at bounding box center [514, 690] width 16 height 16
click at [495, 686] on img at bounding box center [490, 690] width 19 height 19
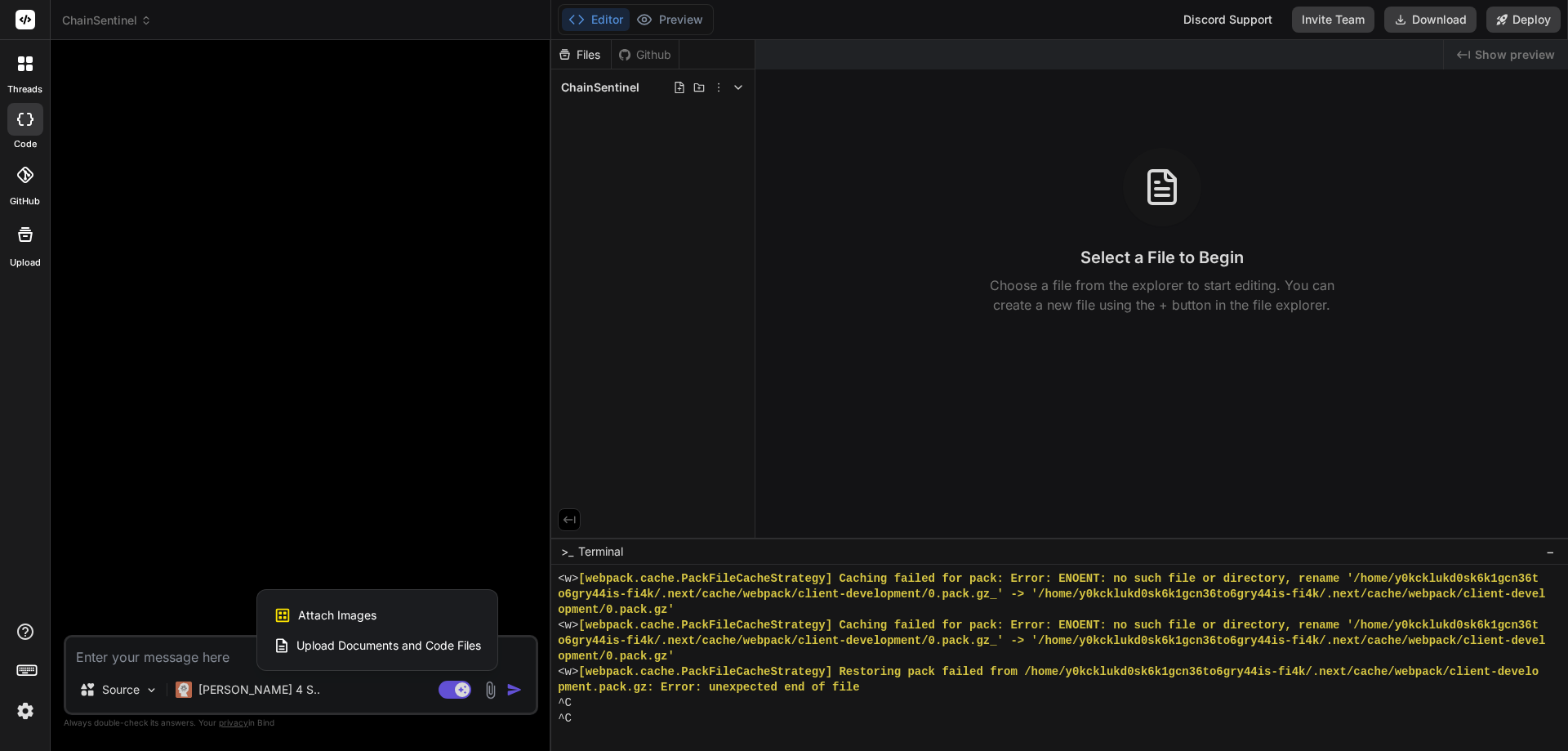
click at [333, 647] on span "Upload Documents and Code Files" at bounding box center [388, 645] width 184 height 16
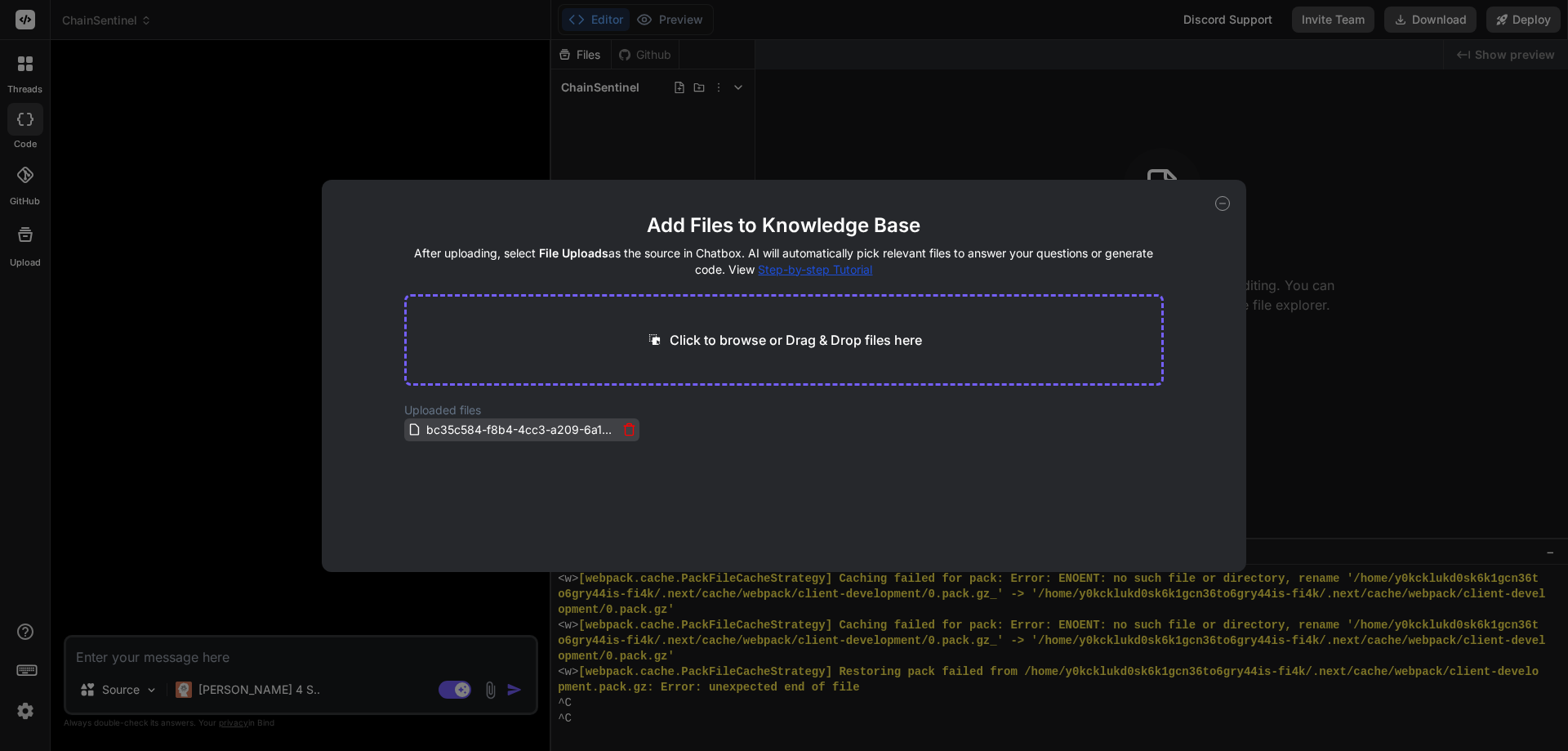
click at [510, 428] on span "bc35c584-f8b4-4cc3-a209-6a10cf3005c5.pdf" at bounding box center [521, 430] width 193 height 20
click at [1229, 201] on icon at bounding box center [1222, 203] width 15 height 15
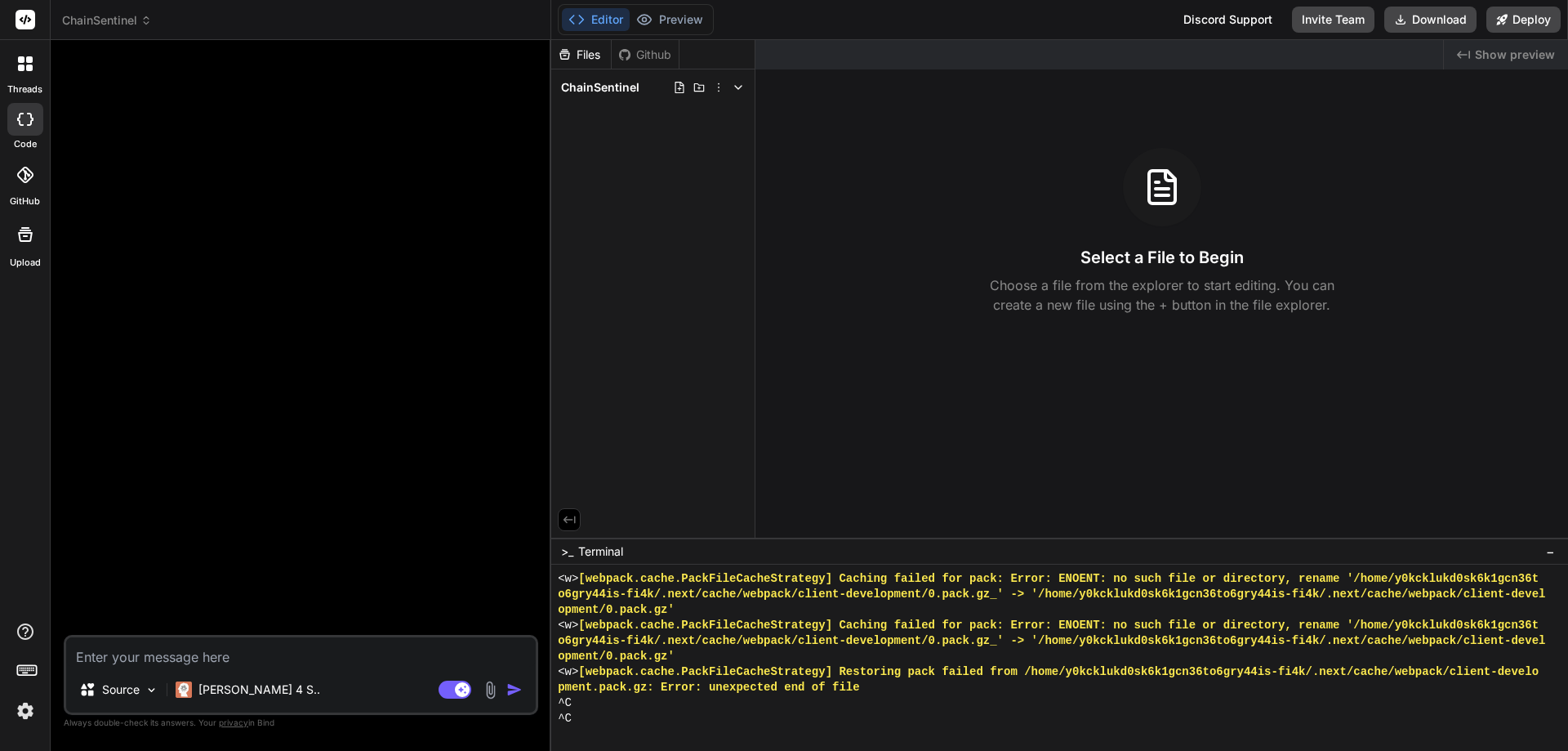
click at [487, 685] on img at bounding box center [490, 690] width 19 height 19
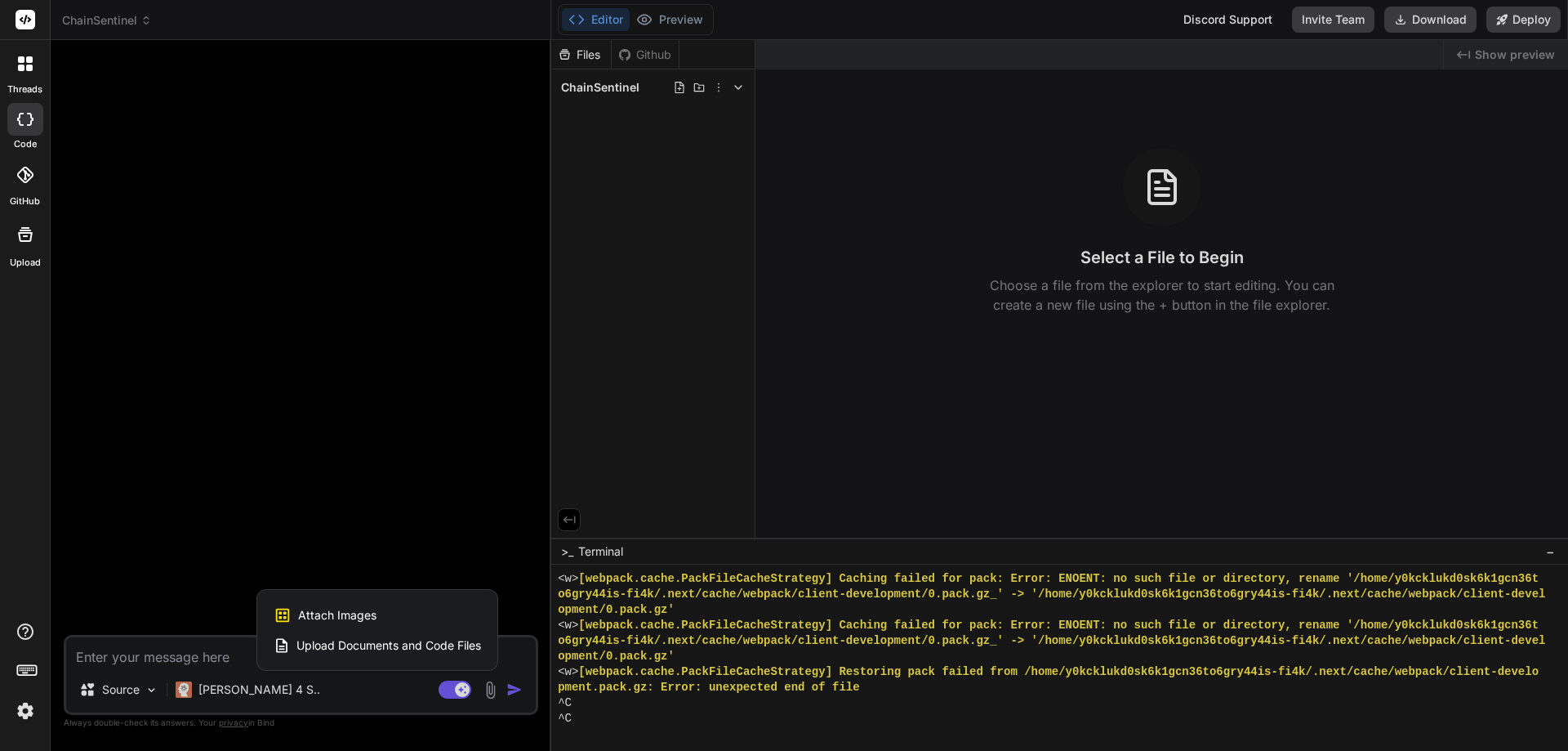
click at [438, 637] on span "Upload Documents and Code Files" at bounding box center [388, 645] width 184 height 16
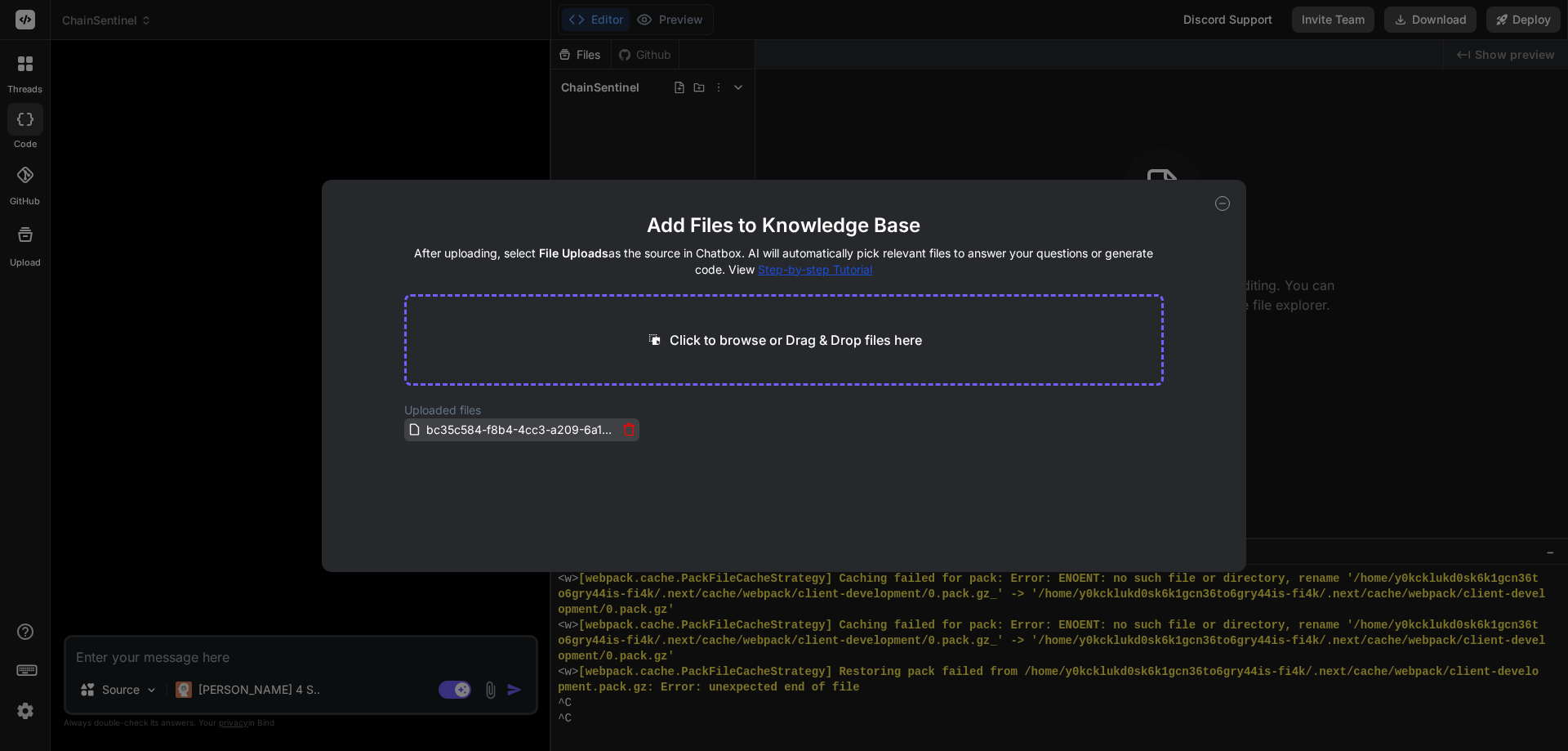
click at [509, 423] on span "bc35c584-f8b4-4cc3-a209-6a10cf3005c5.pdf" at bounding box center [521, 430] width 193 height 20
drag, startPoint x: 431, startPoint y: 427, endPoint x: 1380, endPoint y: 312, distance: 955.9
click at [1380, 312] on div "Add Files to Knowledge Base After uploading, select File Uploads as the source …" at bounding box center [784, 376] width 1568 height 751
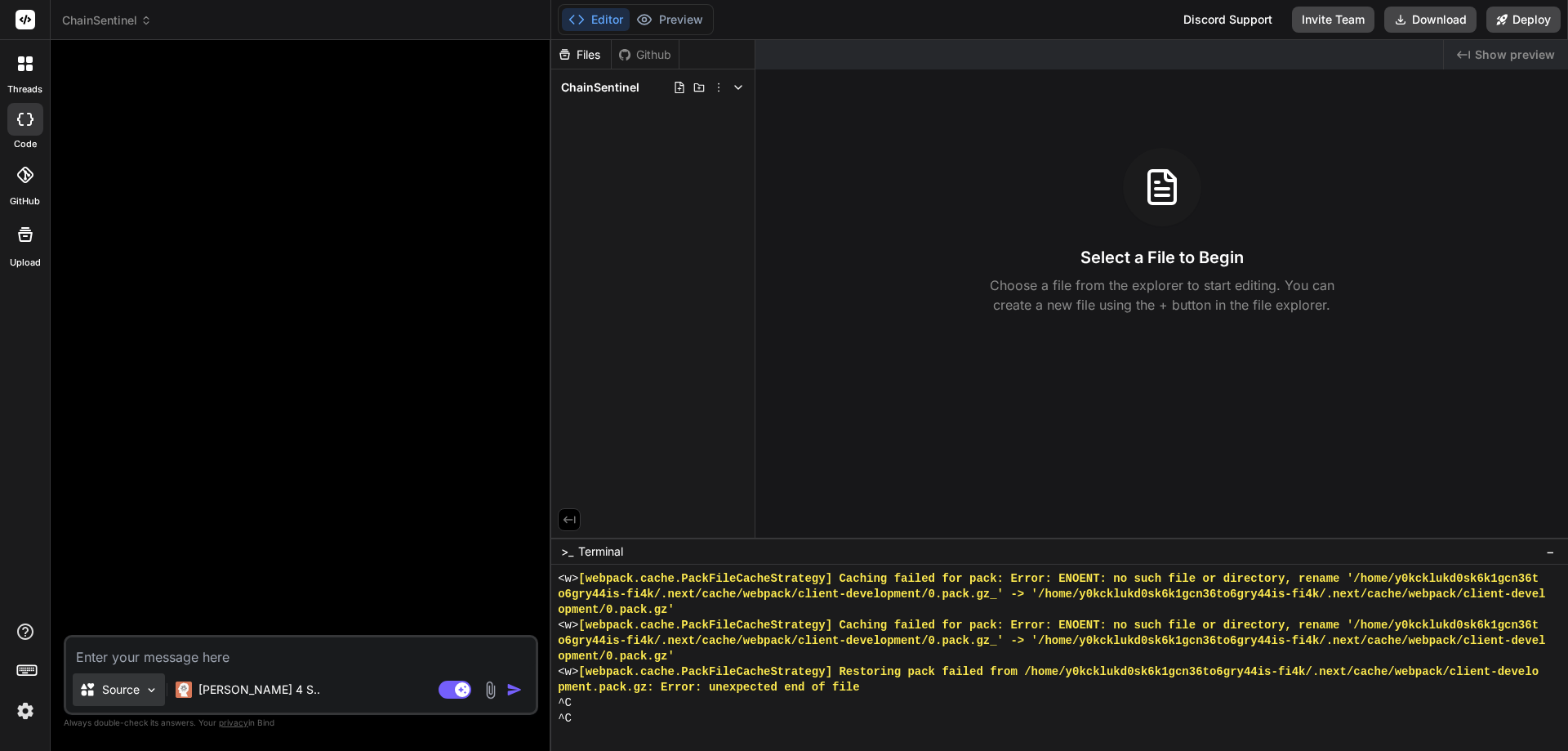
click at [115, 697] on div "Source" at bounding box center [118, 689] width 92 height 33
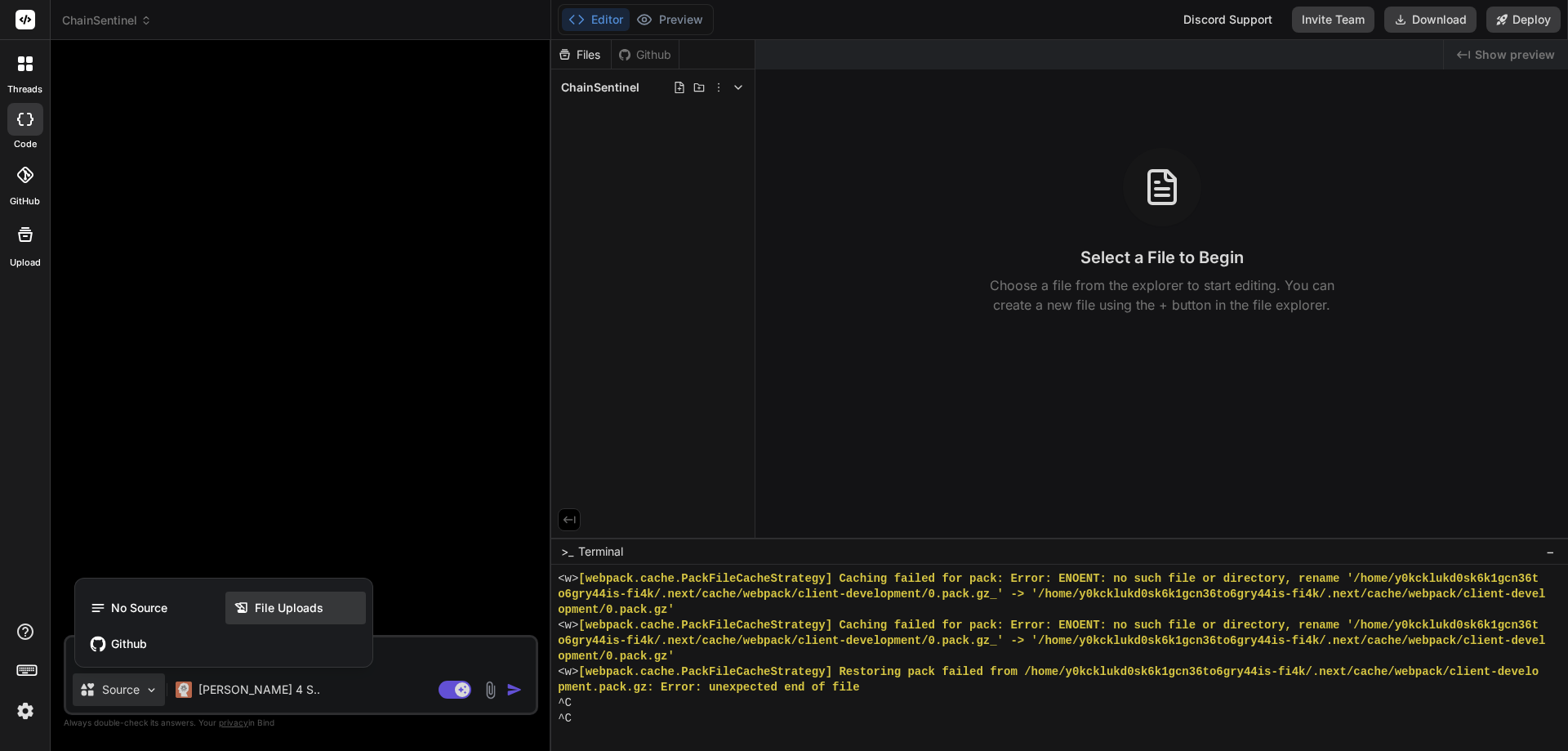
click at [268, 605] on span "File Uploads" at bounding box center [288, 607] width 68 height 16
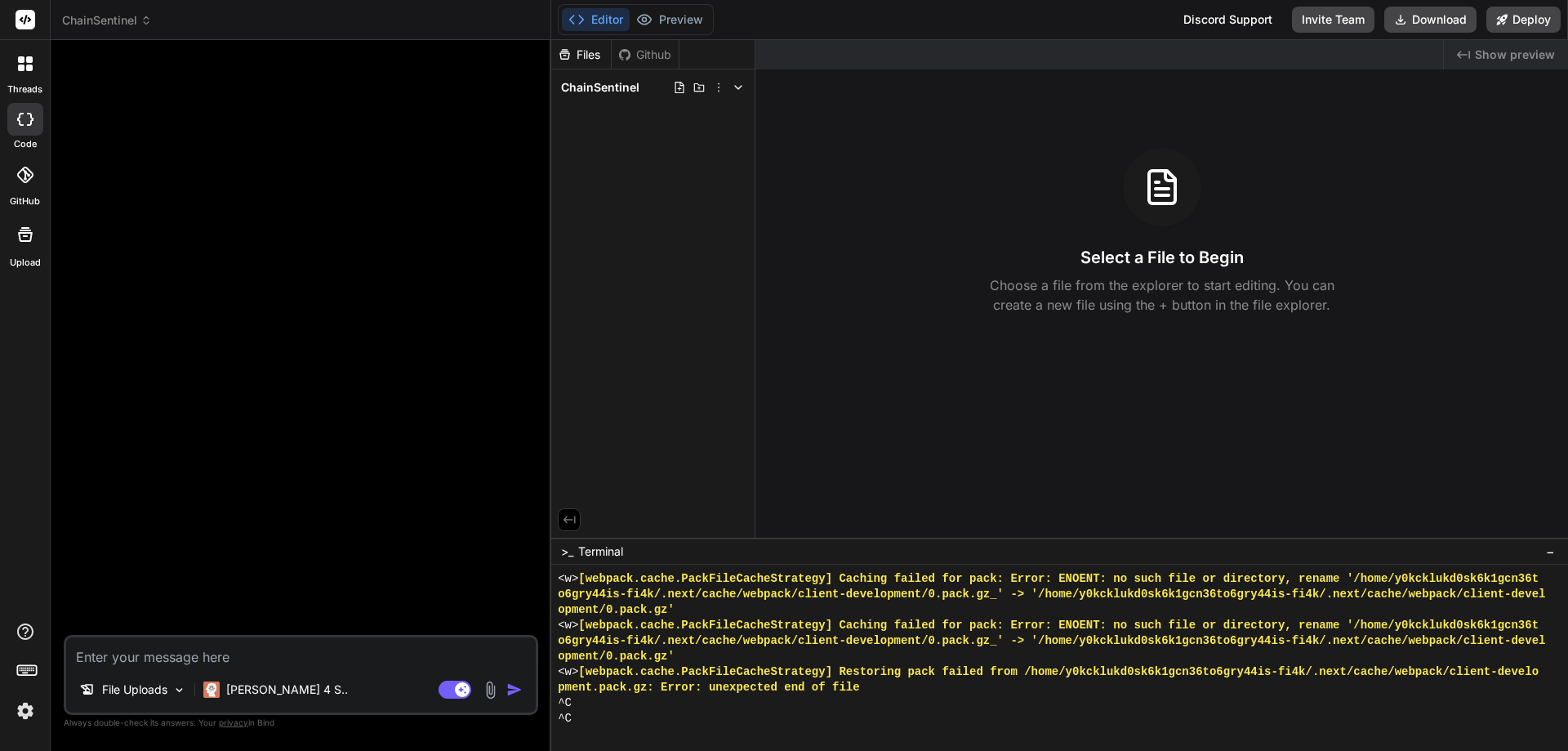
click at [510, 691] on img "button" at bounding box center [514, 690] width 16 height 16
click at [98, 656] on textarea at bounding box center [301, 652] width 470 height 30
click at [497, 691] on img at bounding box center [490, 690] width 19 height 19
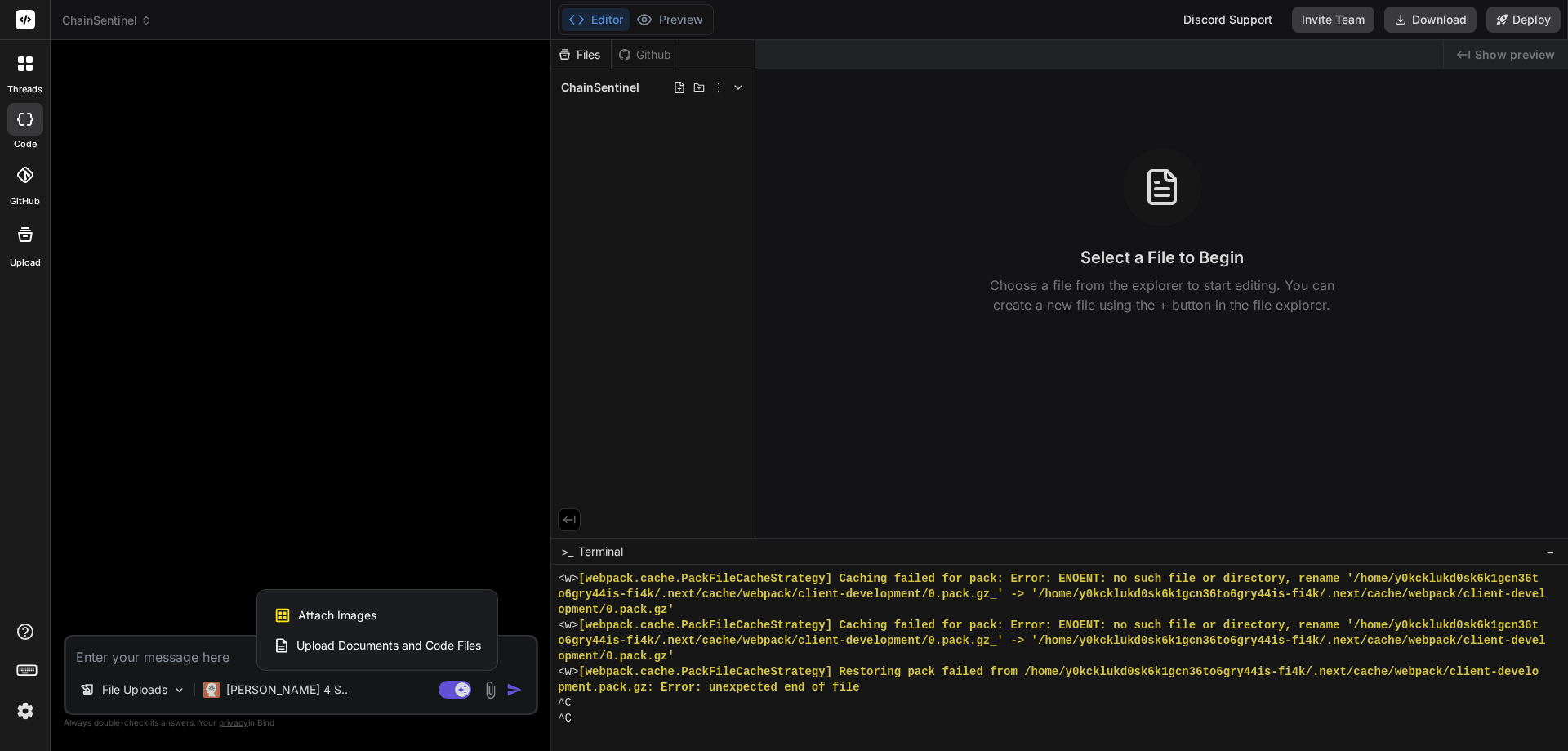
click at [380, 654] on div "Upload Documents and Code Files" at bounding box center [376, 645] width 207 height 30
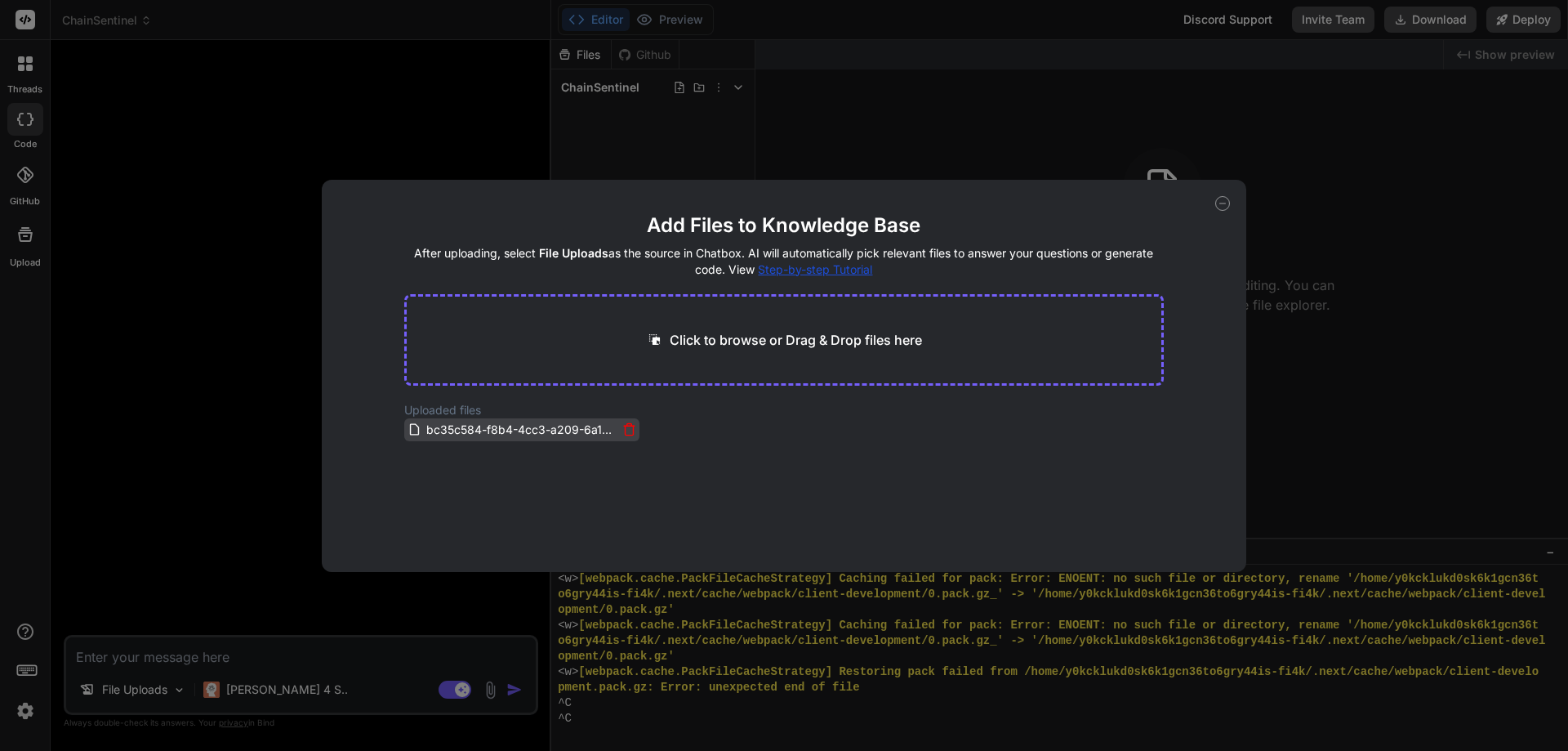
click at [451, 421] on span "bc35c584-f8b4-4cc3-a209-6a10cf3005c5.pdf" at bounding box center [521, 430] width 193 height 20
click at [451, 425] on span "bc35c584-f8b4-4cc3-a209-6a10cf3005c5.pdf" at bounding box center [521, 430] width 193 height 20
drag, startPoint x: 446, startPoint y: 428, endPoint x: 652, endPoint y: 338, distance: 224.8
click at [652, 338] on main "Add Files to Knowledge Base After uploading, select File Uploads as the source …" at bounding box center [784, 391] width 761 height 360
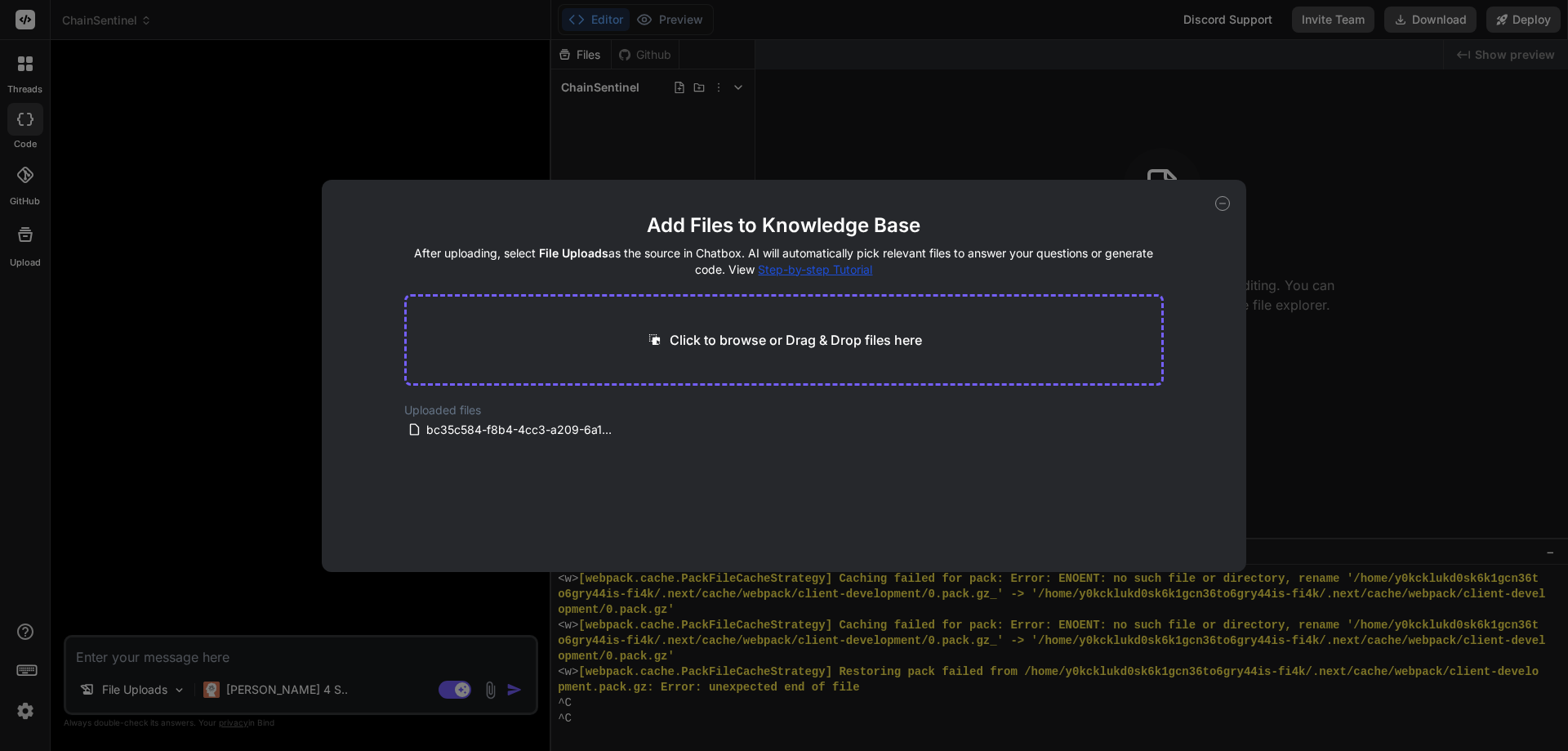
click at [1227, 200] on icon at bounding box center [1222, 203] width 15 height 15
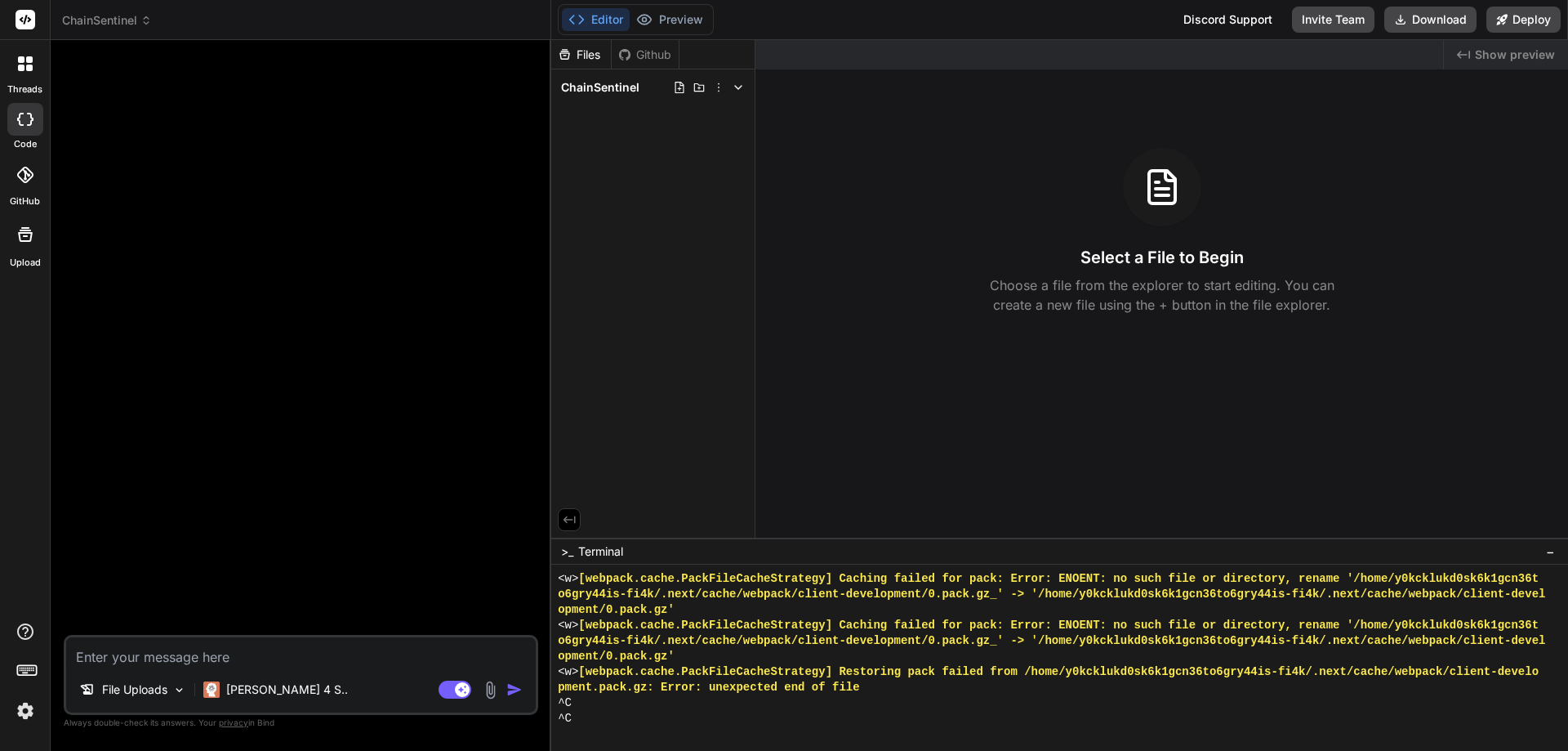
click at [516, 691] on img "button" at bounding box center [514, 690] width 16 height 16
click at [608, 86] on span "ChainSentinel" at bounding box center [599, 87] width 78 height 16
click at [639, 93] on div "ChainSentinel" at bounding box center [653, 87] width 190 height 23
click at [37, 240] on div at bounding box center [26, 235] width 40 height 40
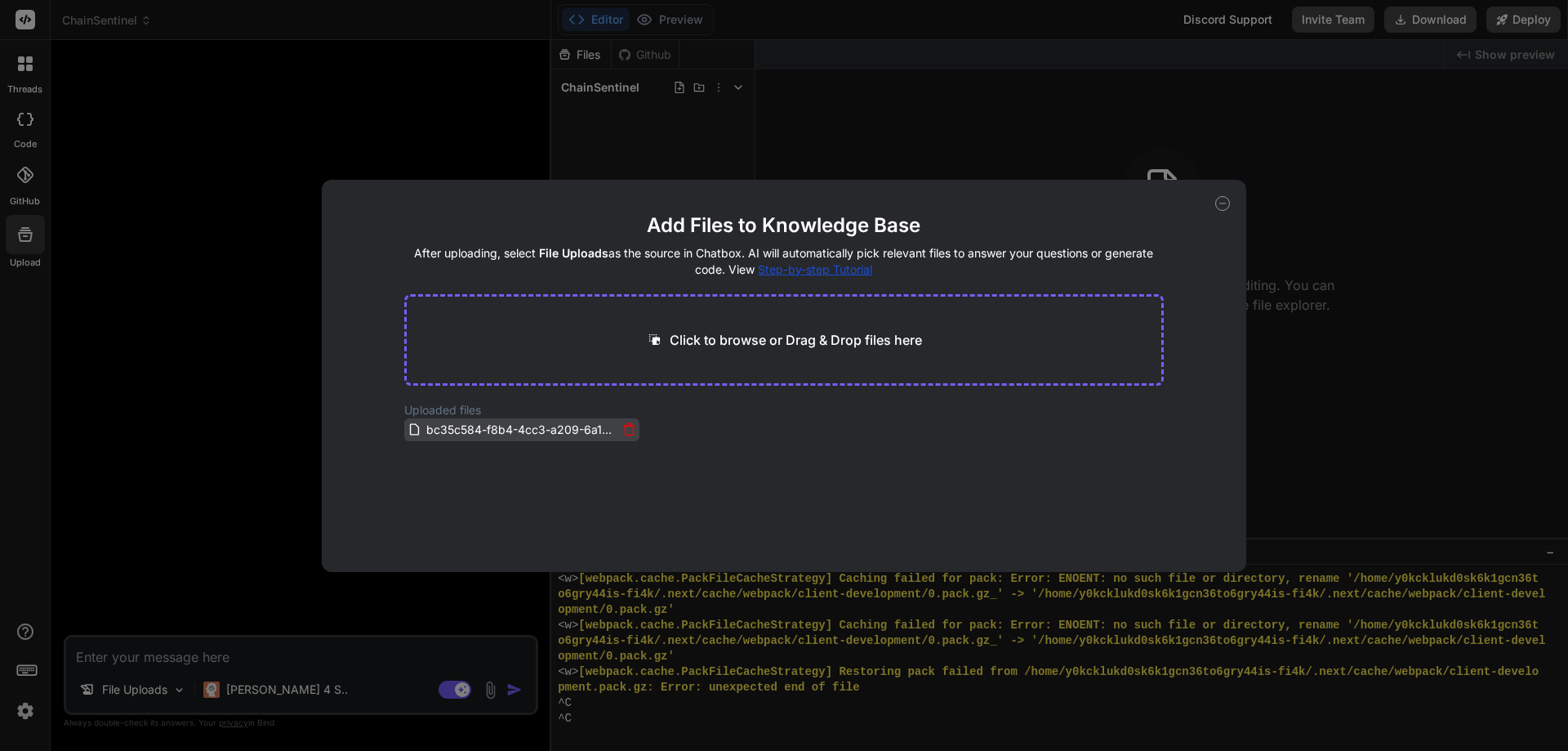
click at [494, 423] on span "bc35c584-f8b4-4cc3-a209-6a10cf3005c5.pdf" at bounding box center [521, 430] width 193 height 20
click at [768, 344] on p "Click to browse or Drag & Drop files here" at bounding box center [795, 340] width 253 height 20
click at [1216, 202] on icon at bounding box center [1222, 203] width 15 height 15
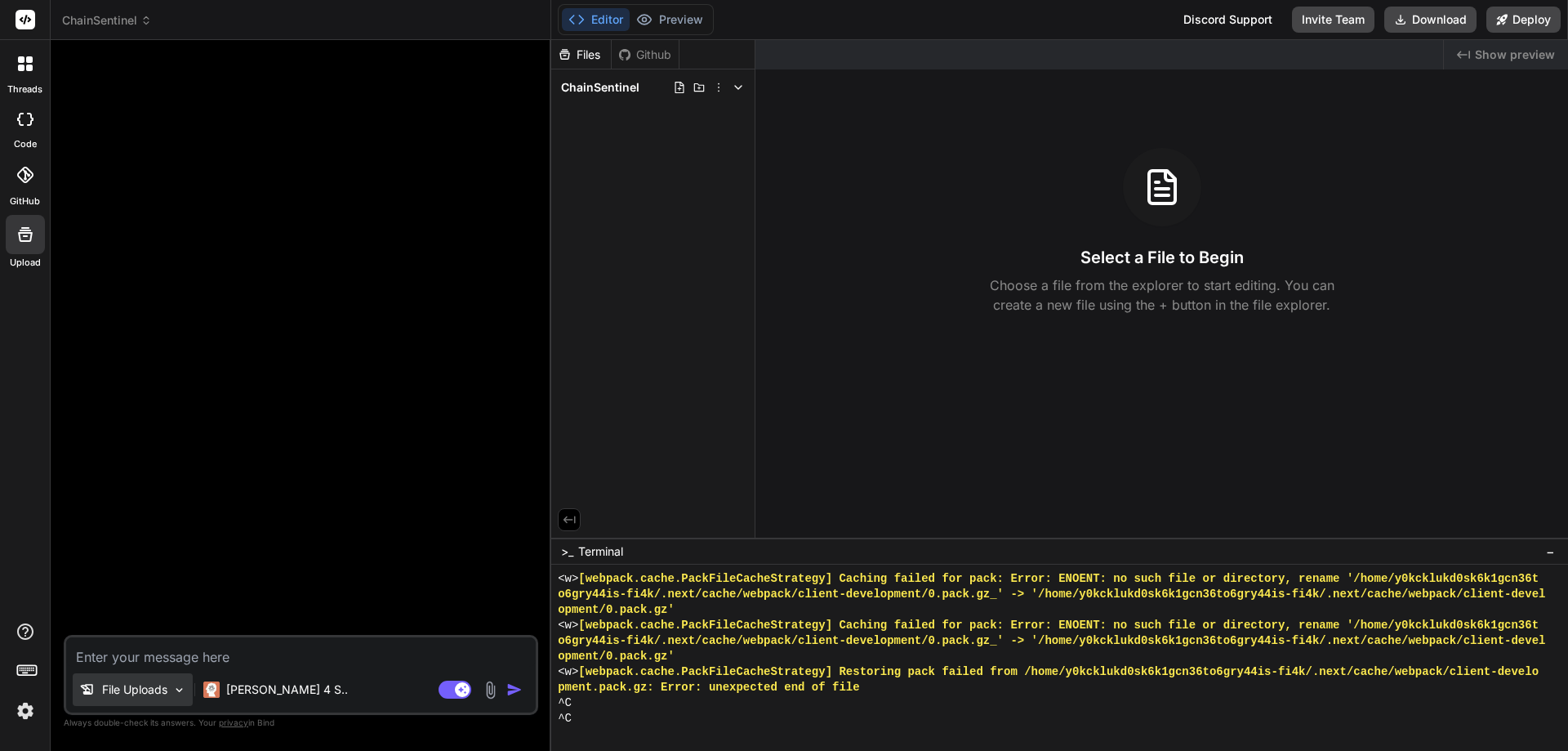
click at [178, 695] on img at bounding box center [179, 690] width 14 height 14
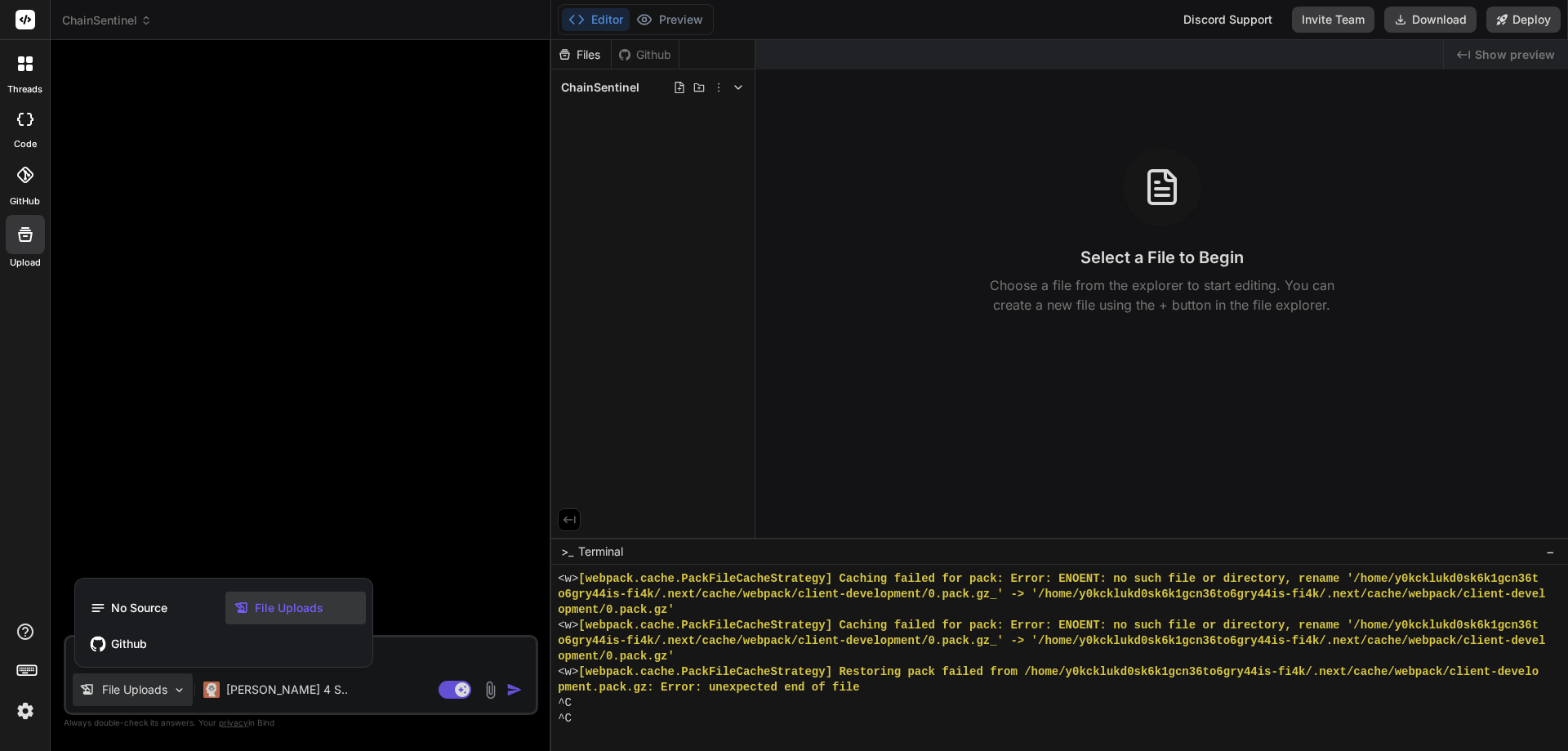
click at [285, 618] on div "File Uploads" at bounding box center [296, 607] width 141 height 33
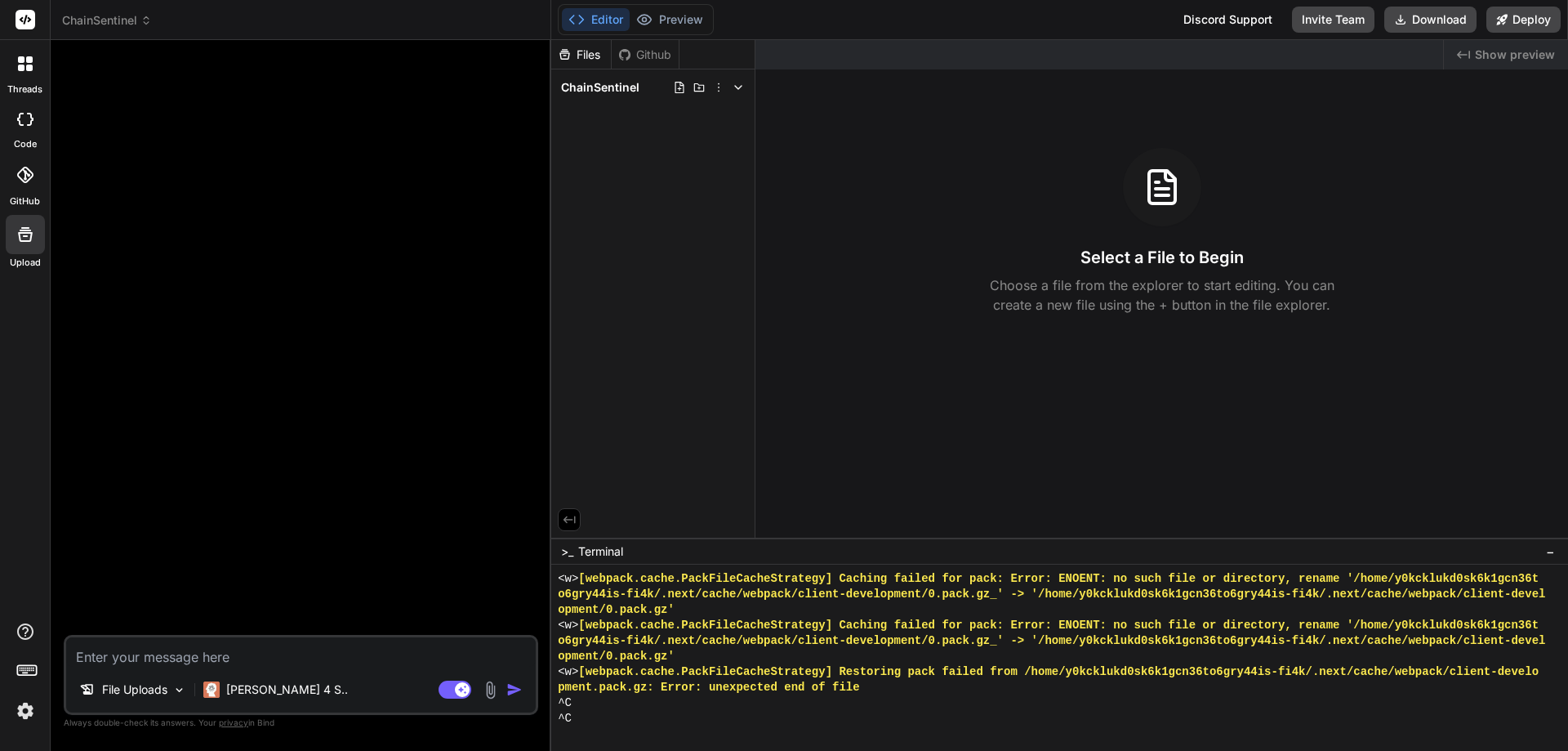
click at [33, 252] on div at bounding box center [26, 235] width 40 height 40
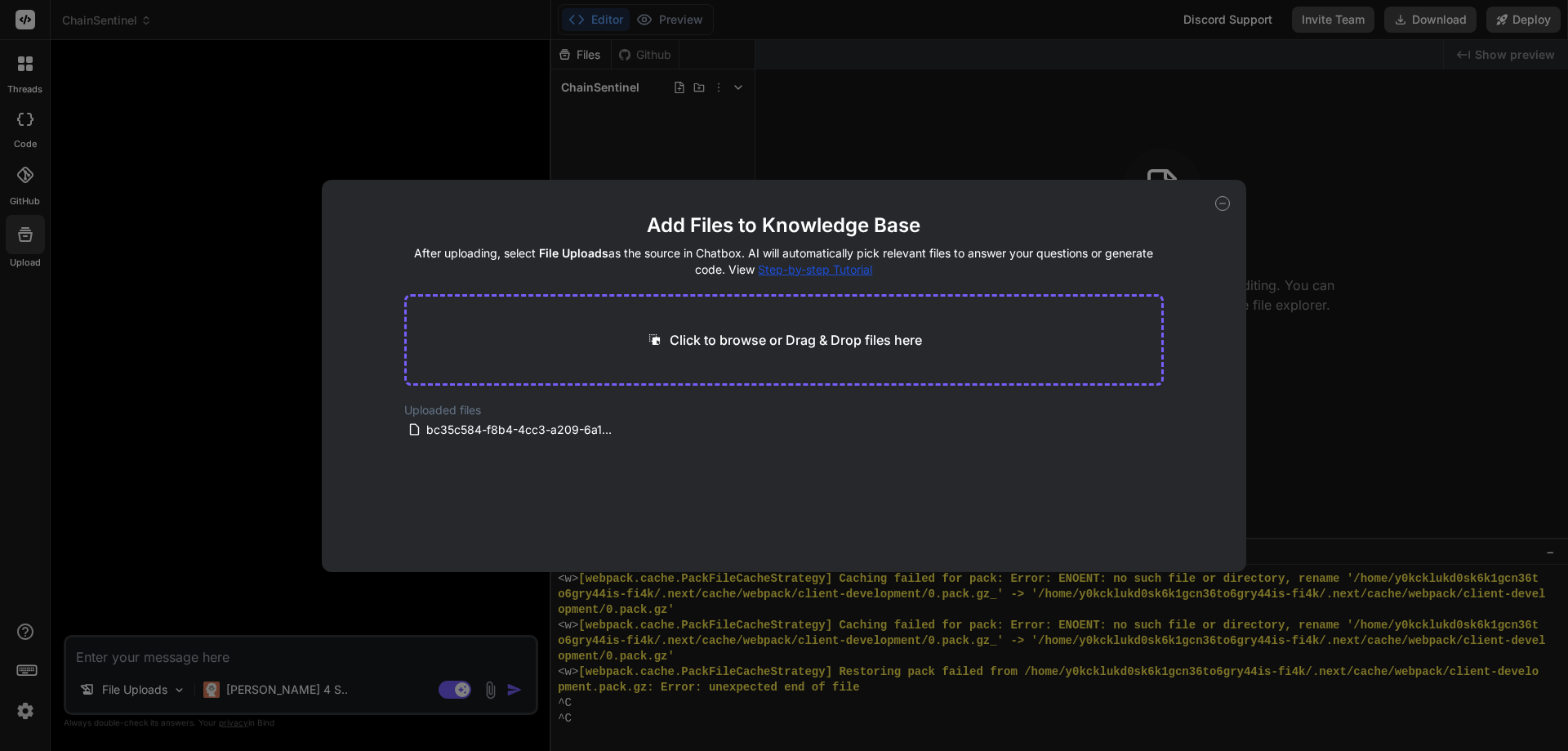
drag, startPoint x: 435, startPoint y: 432, endPoint x: 1275, endPoint y: 400, distance: 840.6
click at [1275, 400] on div "Add Files to Knowledge Base After uploading, select File Uploads as the source …" at bounding box center [784, 376] width 1568 height 751
type textarea "x"
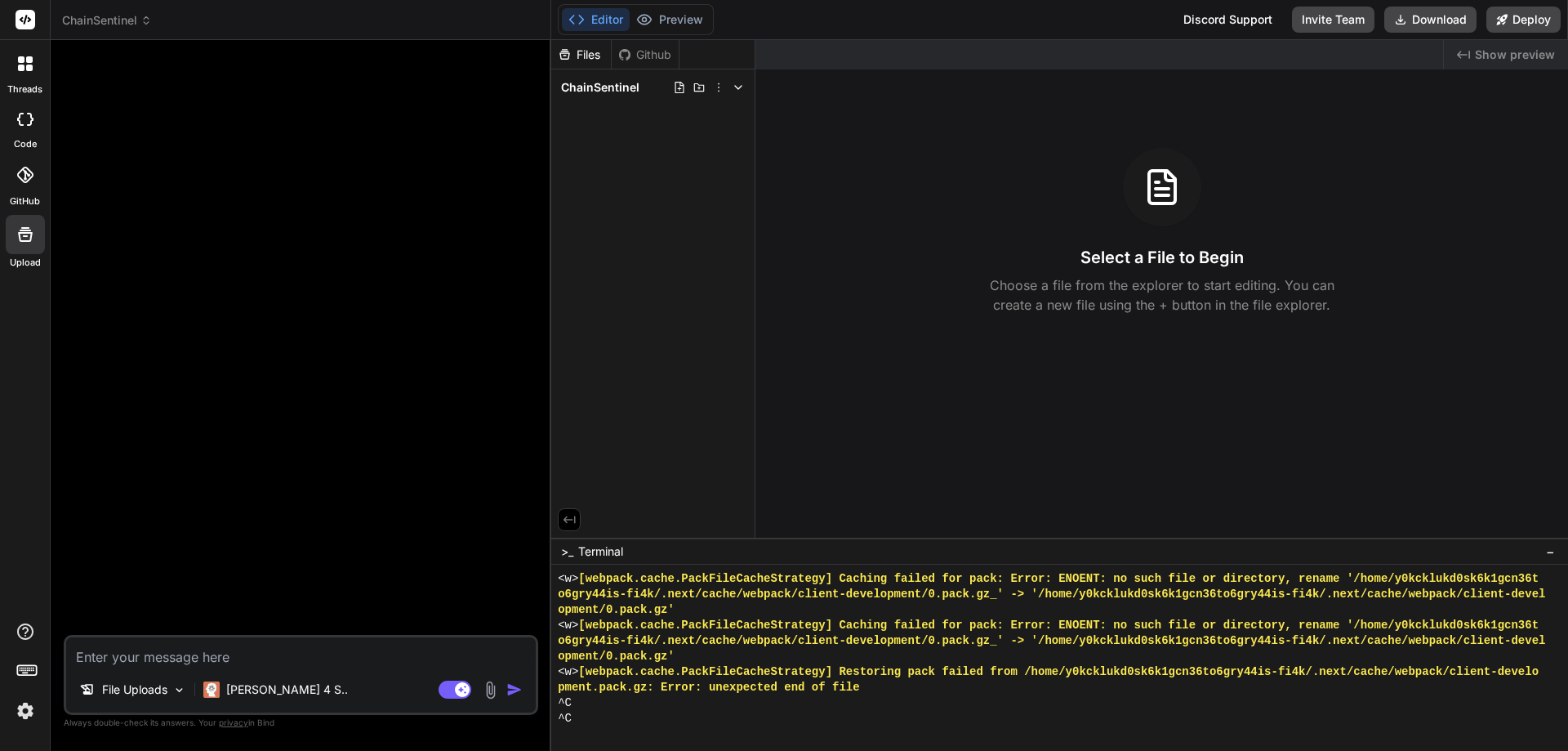
click at [511, 691] on img "button" at bounding box center [514, 690] width 16 height 16
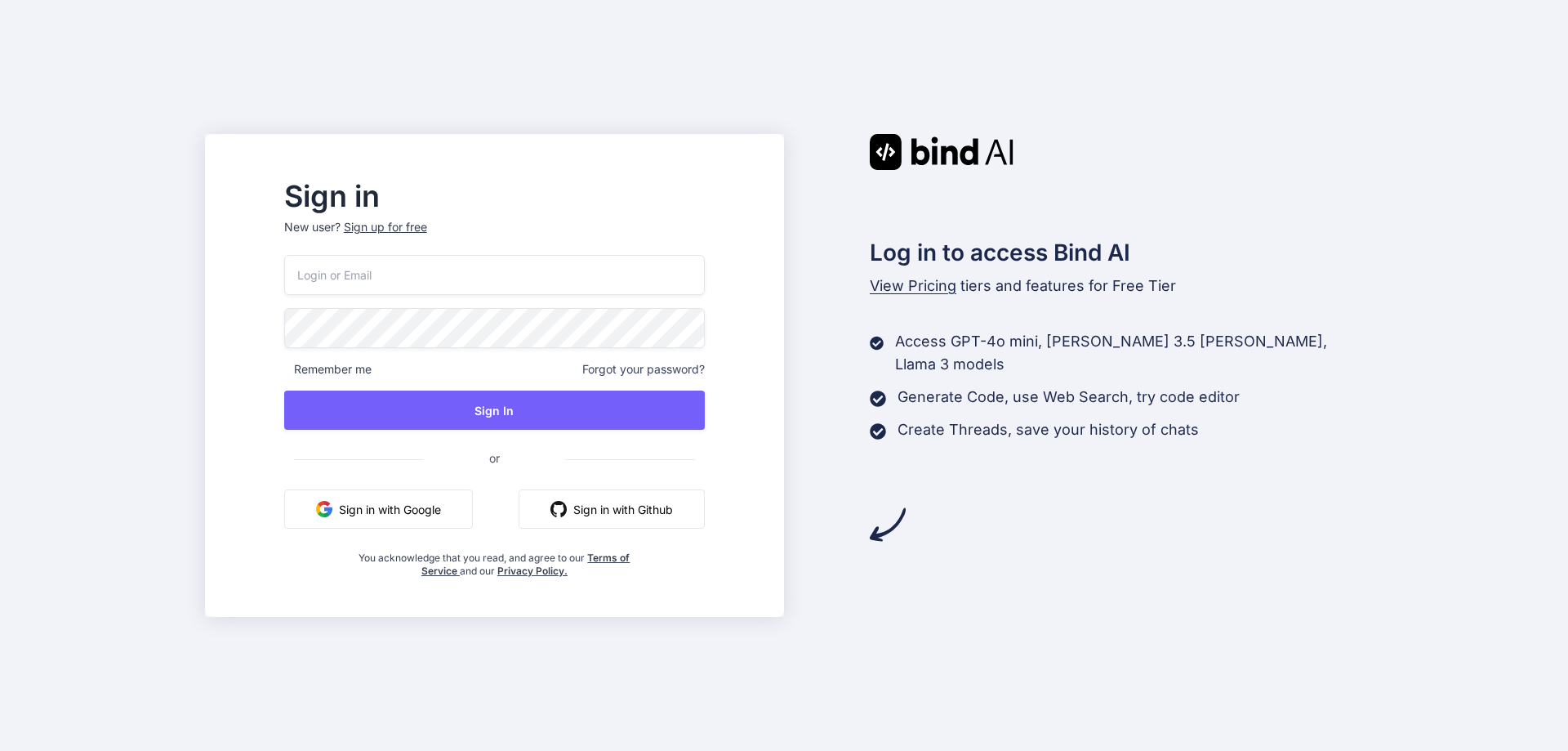
type input "[PERSON_NAME][EMAIL_ADDRESS][DOMAIN_NAME]"
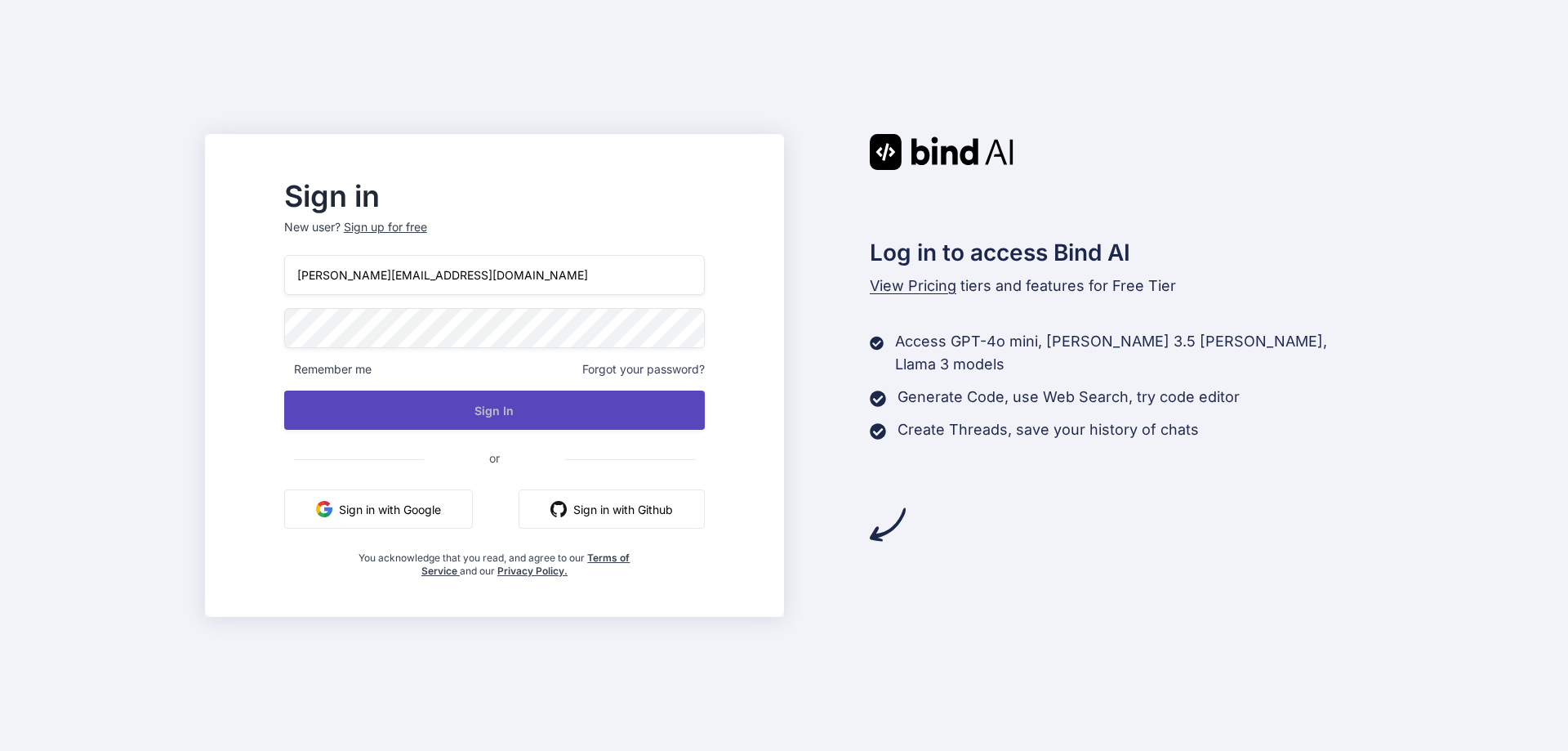
click at [552, 412] on button "Sign In" at bounding box center [494, 410] width 421 height 40
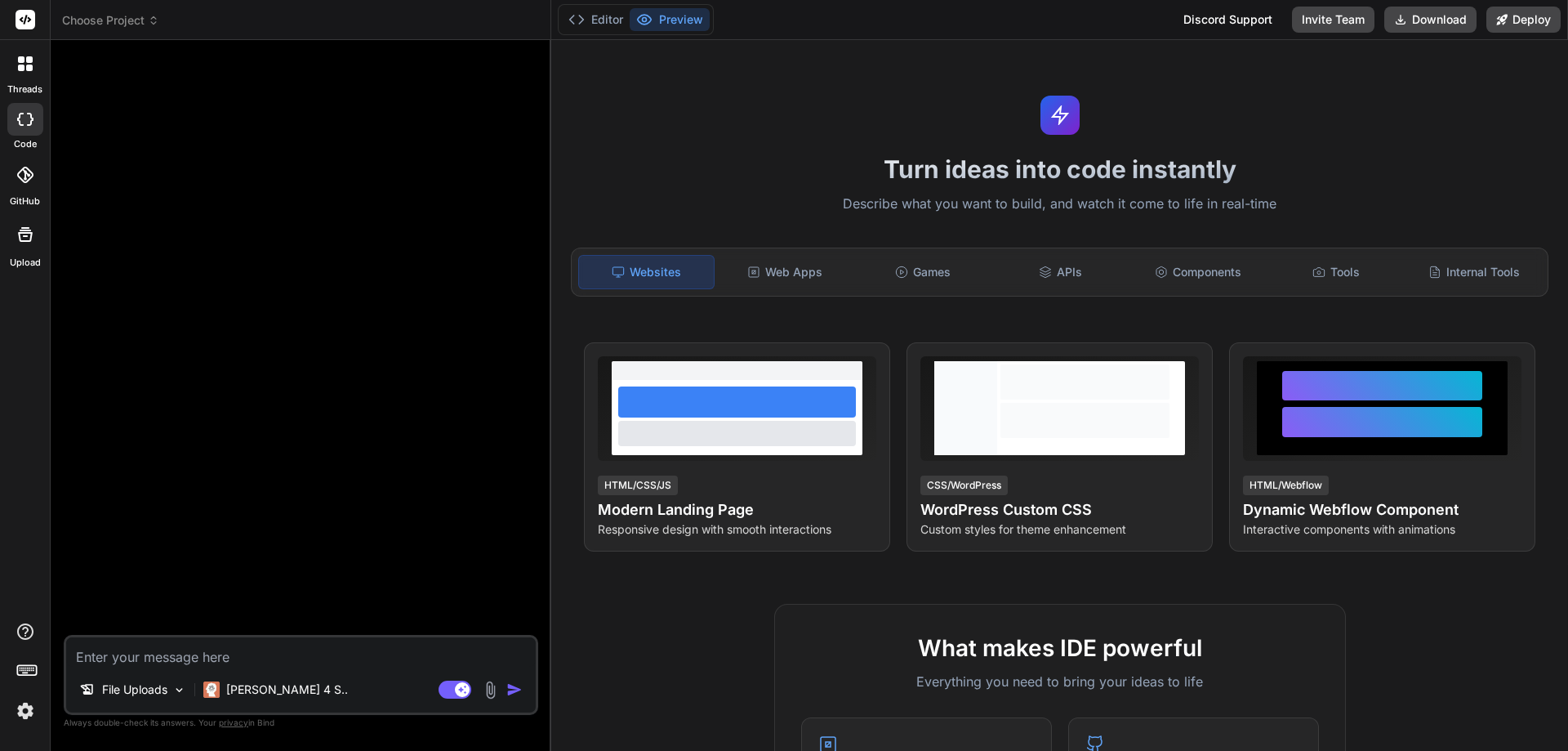
type textarea "x"
click at [157, 16] on icon at bounding box center [154, 21] width 12 height 12
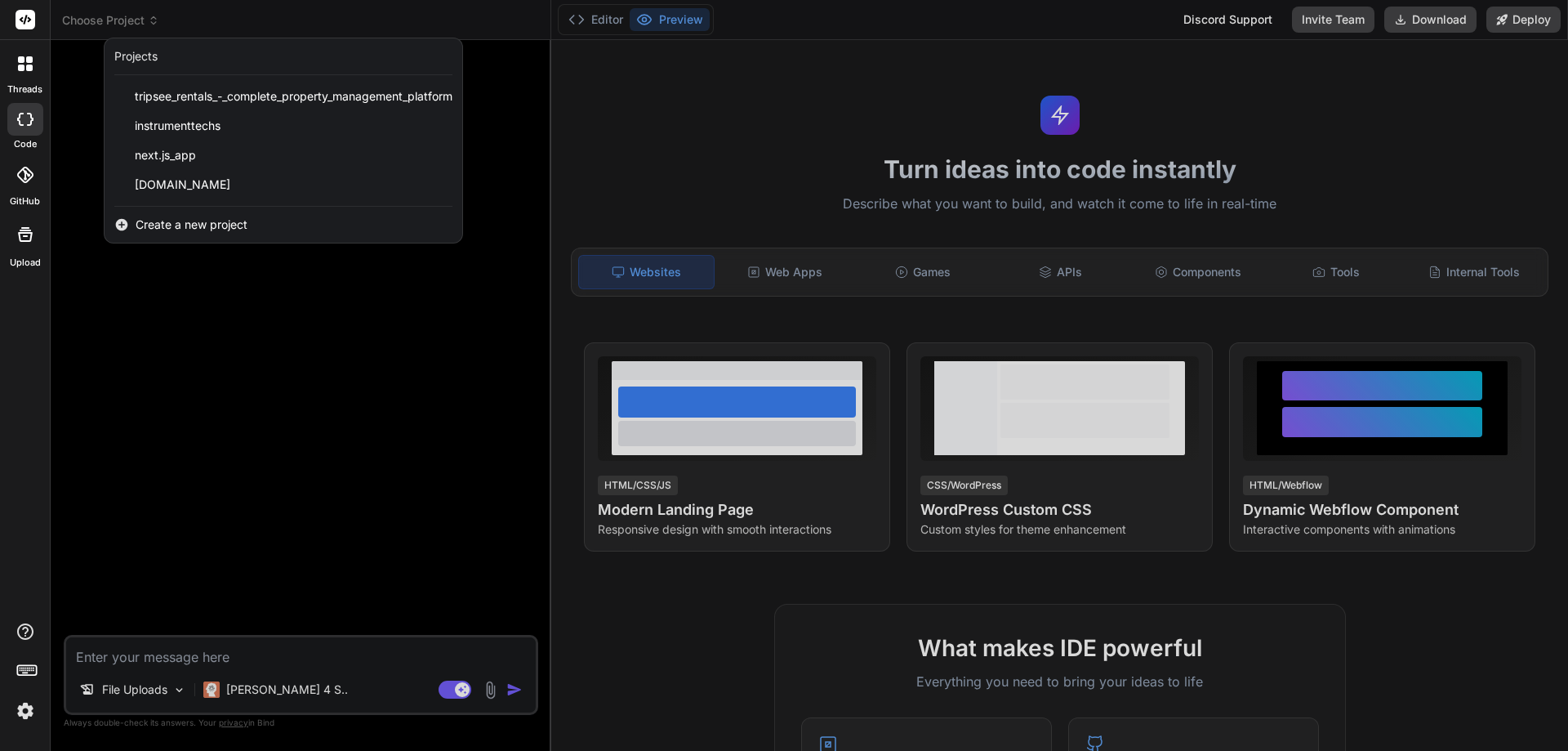
click at [201, 232] on span "Create a new project" at bounding box center [191, 224] width 112 height 16
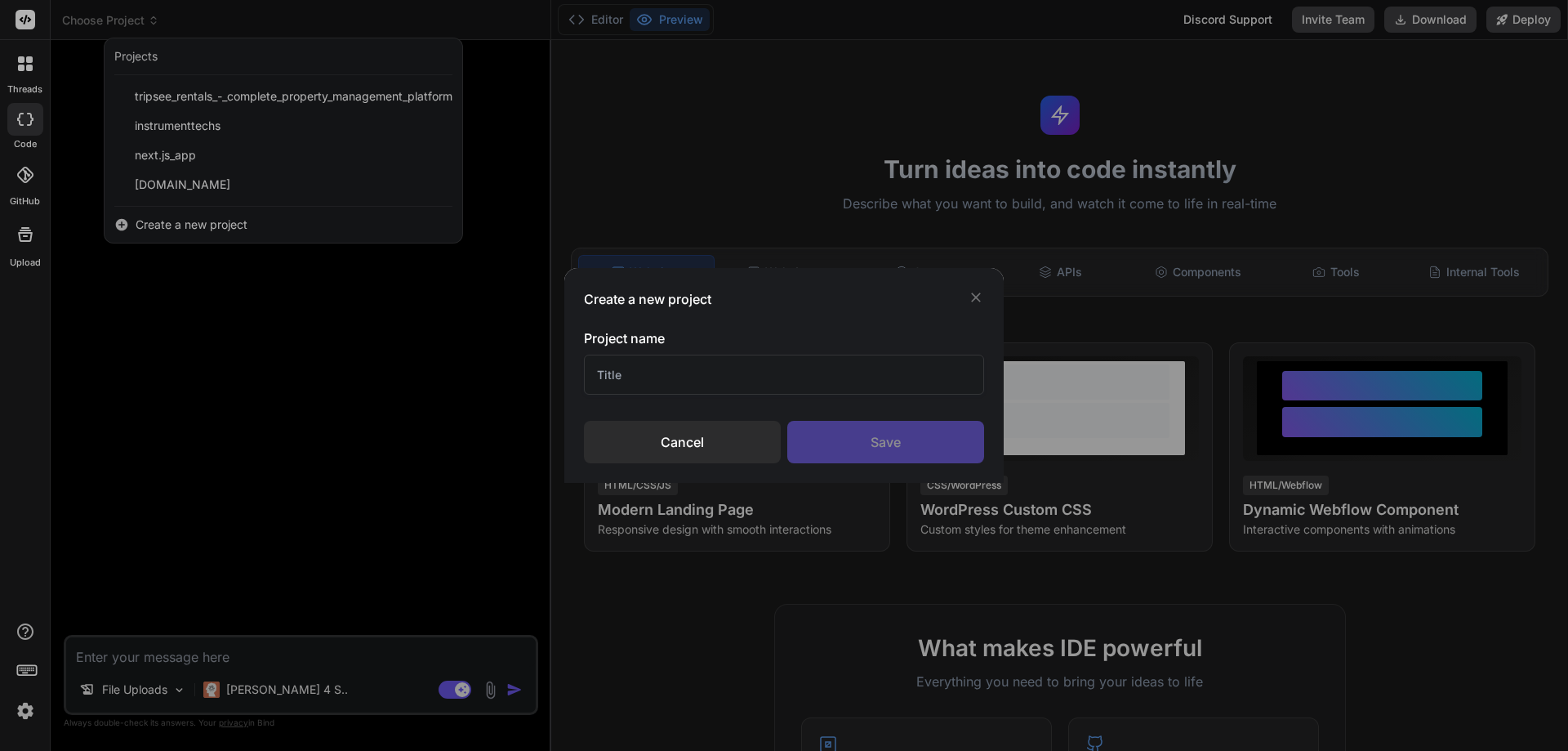
click at [609, 373] on input "text" at bounding box center [784, 375] width 400 height 40
paste input "ChainSentinel"
type input "ChainSentinel"
click at [868, 453] on div "Save" at bounding box center [886, 442] width 197 height 43
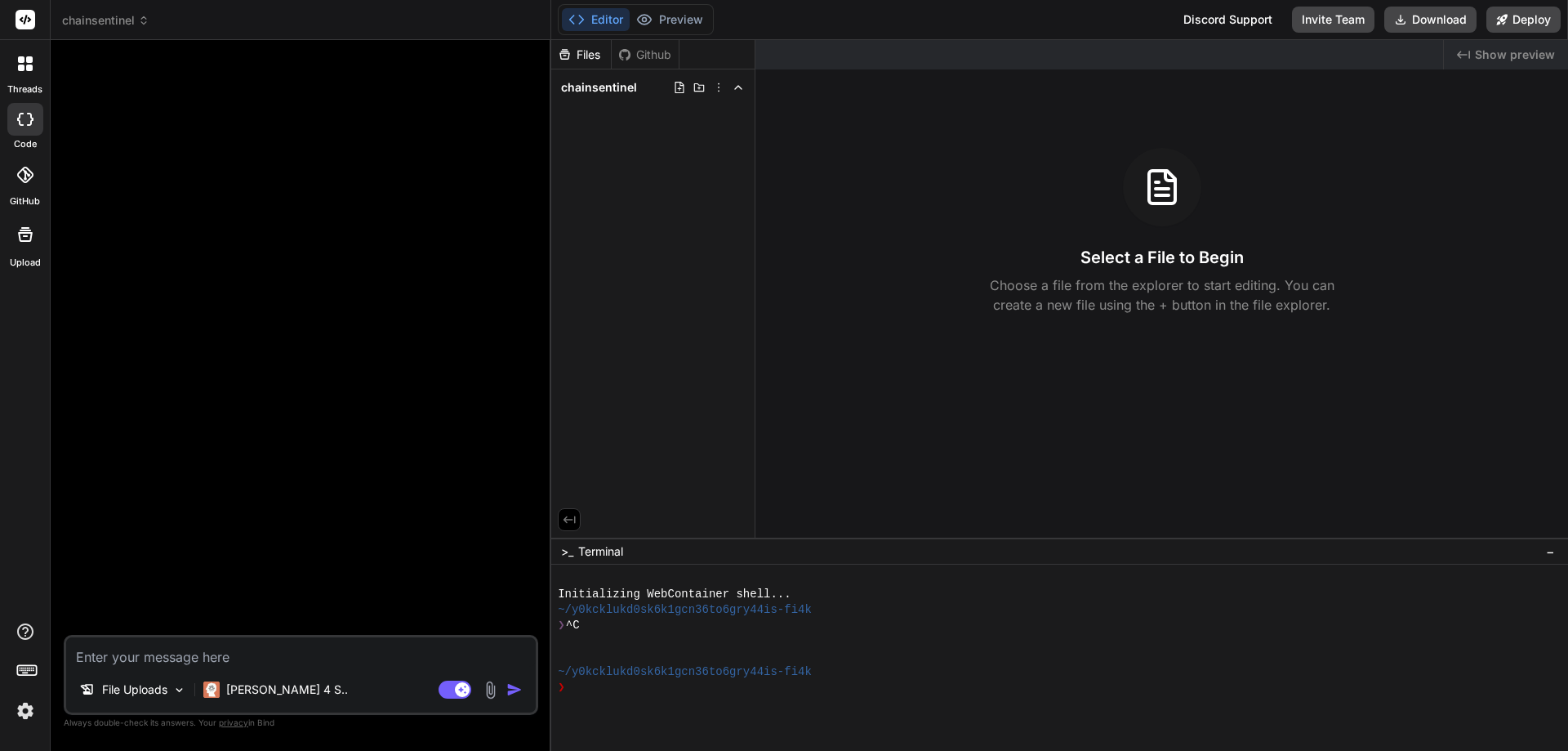
click at [35, 248] on div at bounding box center [26, 235] width 40 height 40
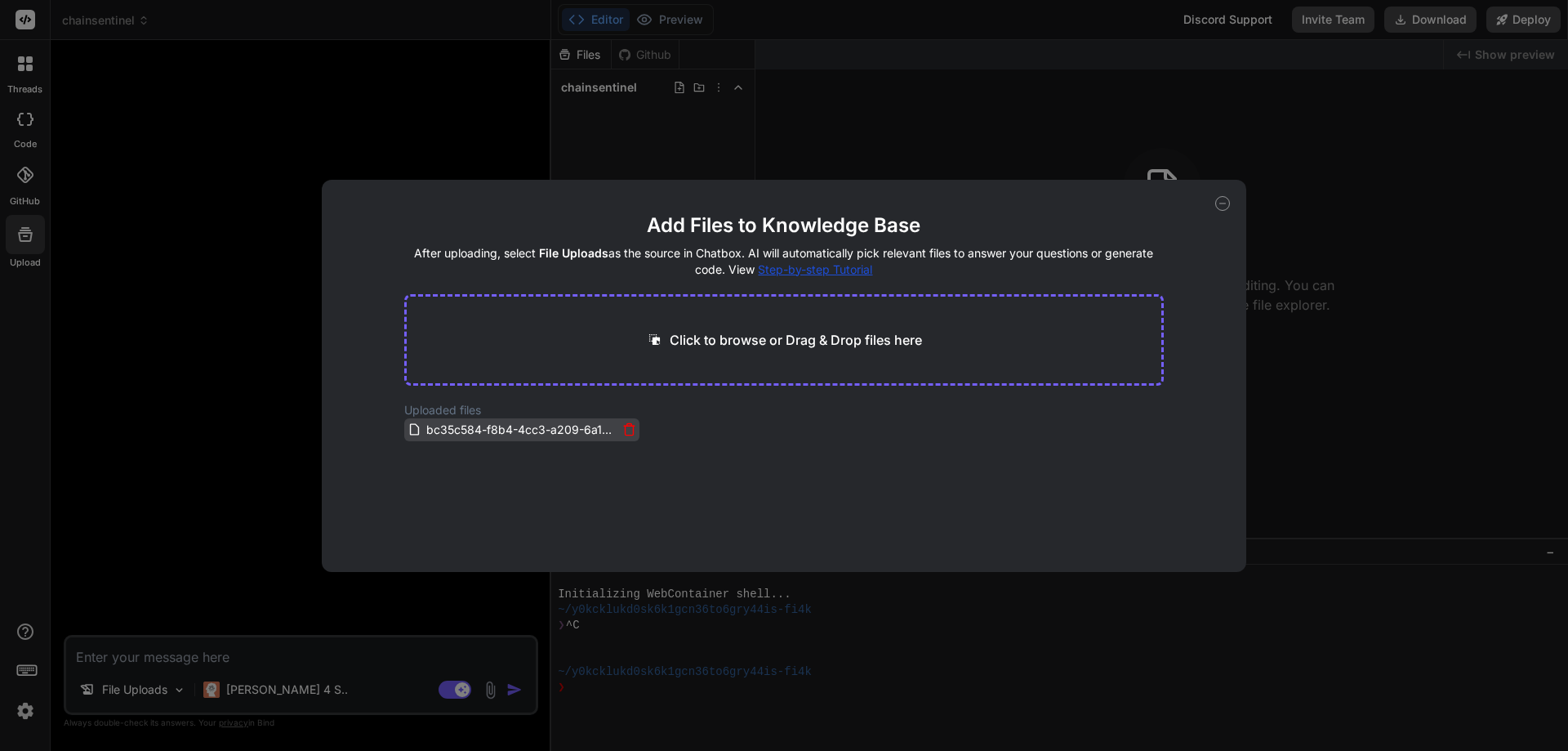
click at [453, 435] on span "bc35c584-f8b4-4cc3-a209-6a10cf3005c5.pdf" at bounding box center [521, 430] width 193 height 20
drag, startPoint x: 425, startPoint y: 426, endPoint x: 1049, endPoint y: 338, distance: 630.2
click at [1049, 338] on main "Add Files to Knowledge Base After uploading, select File Uploads as the source …" at bounding box center [784, 391] width 761 height 360
click at [1222, 204] on icon at bounding box center [1222, 203] width 15 height 15
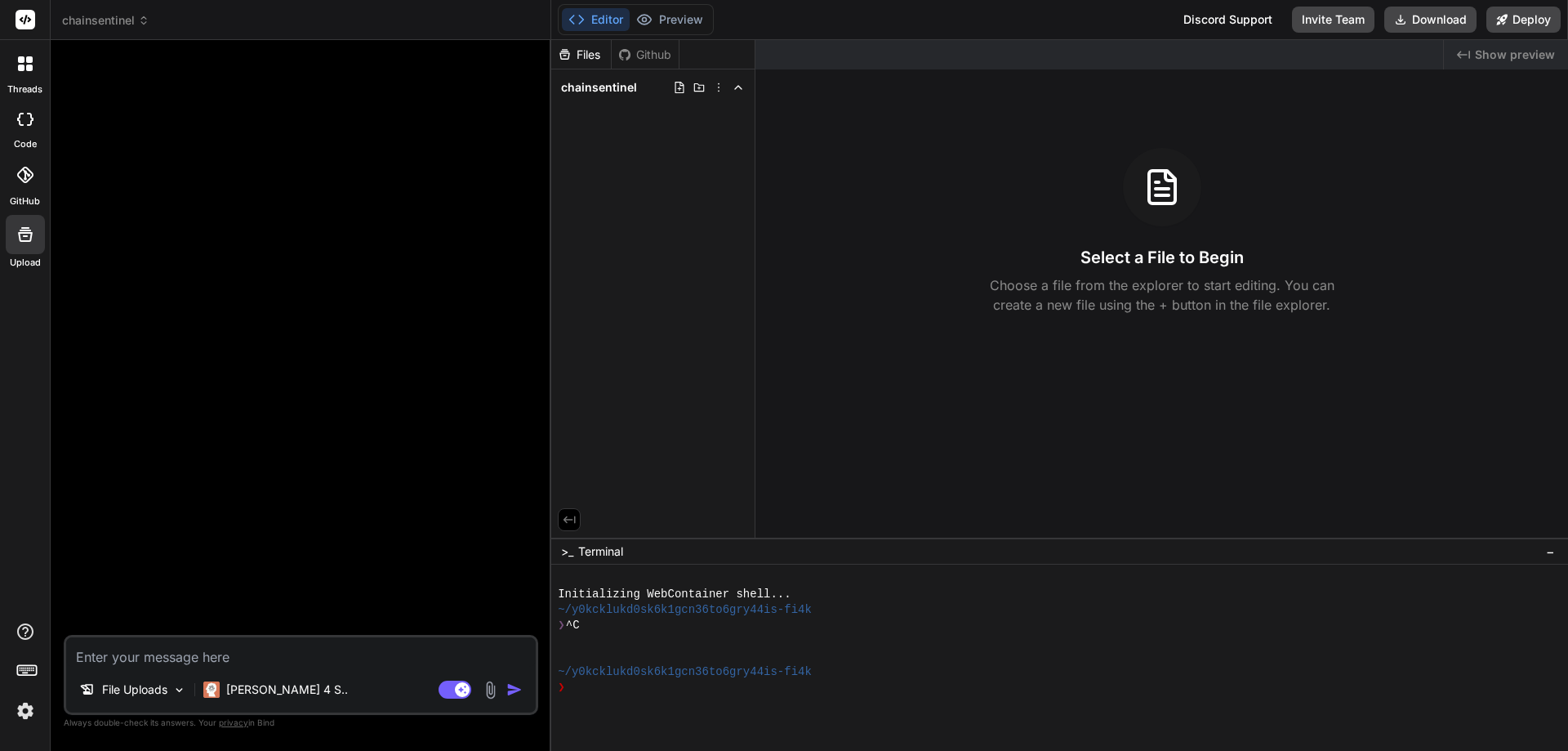
click at [517, 692] on img "button" at bounding box center [514, 690] width 16 height 16
click at [169, 691] on div "File Uploads" at bounding box center [132, 689] width 120 height 33
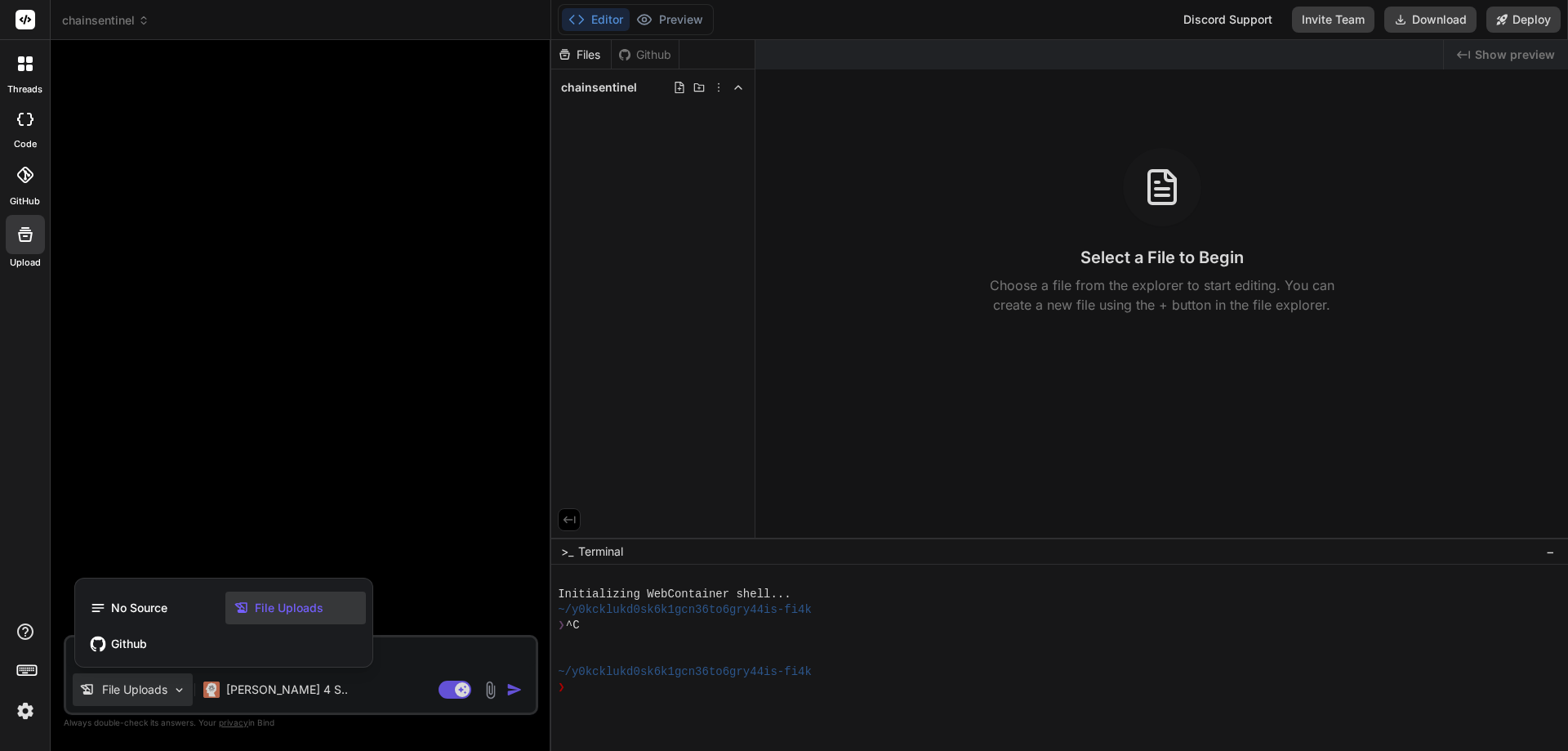
click at [299, 603] on span "File Uploads" at bounding box center [288, 607] width 68 height 16
type textarea "x"
